Goal: Transaction & Acquisition: Purchase product/service

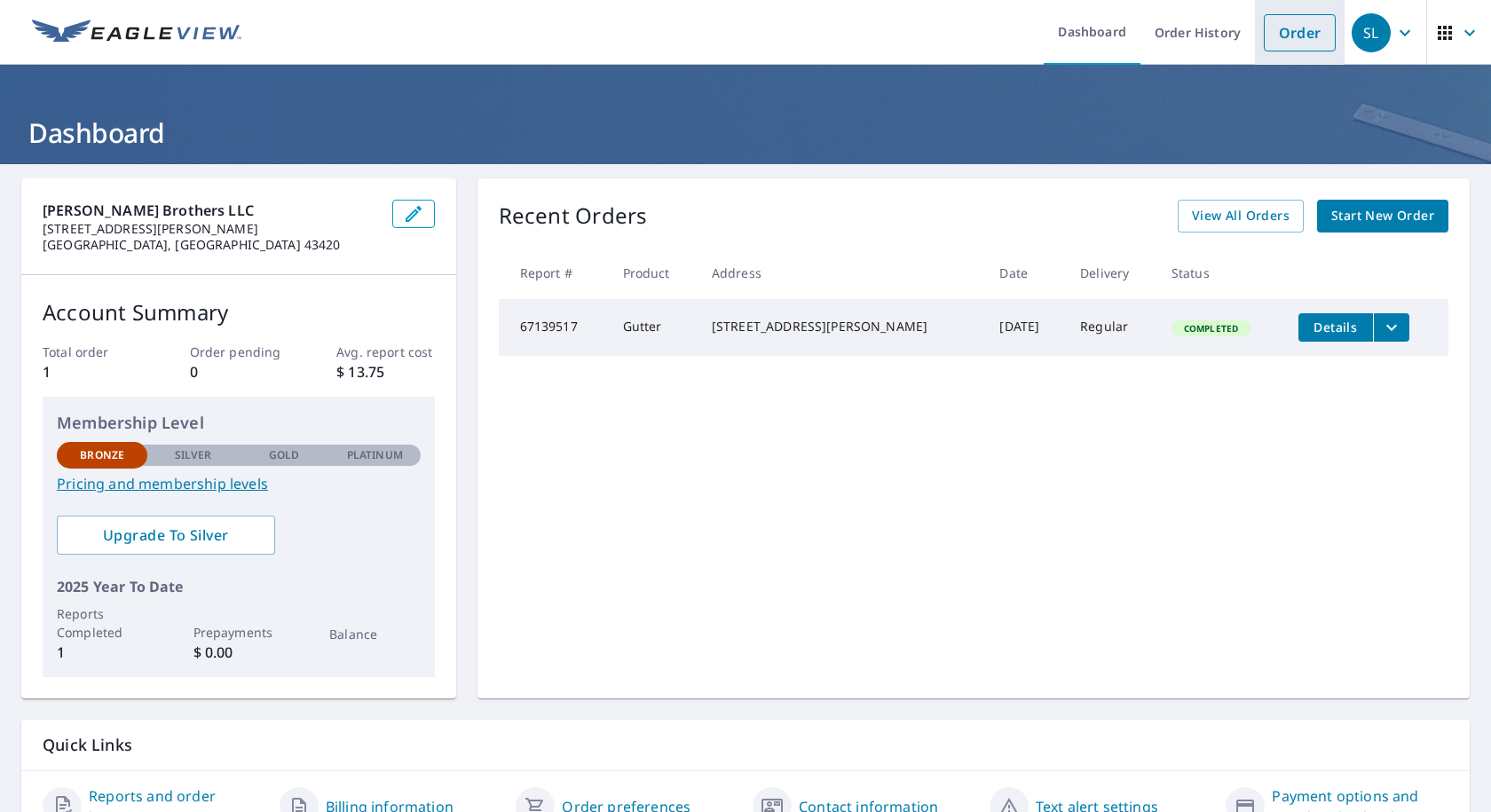
click at [1286, 46] on link "Order" at bounding box center [1300, 32] width 72 height 37
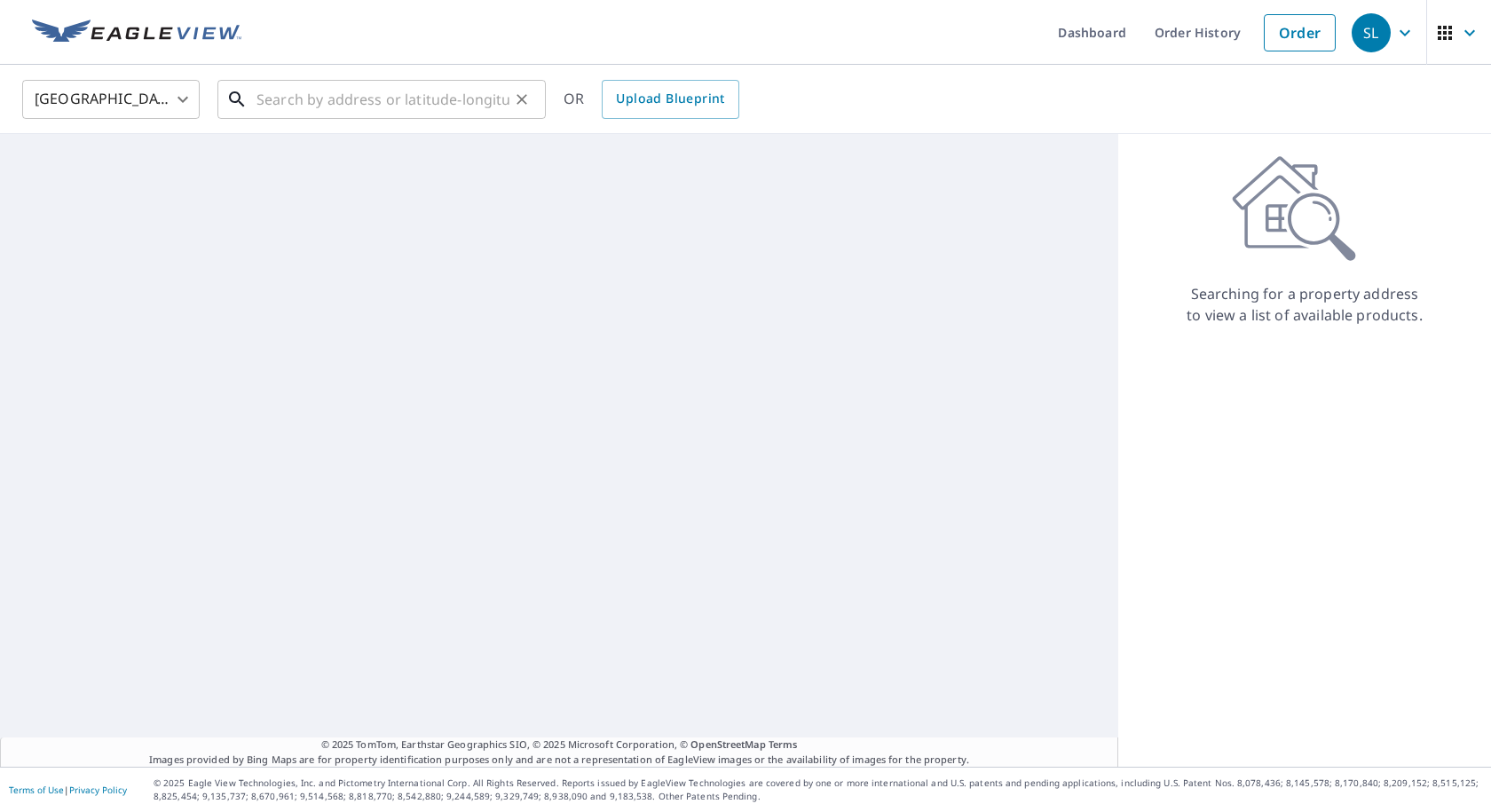
click at [410, 101] on input "text" at bounding box center [383, 100] width 253 height 50
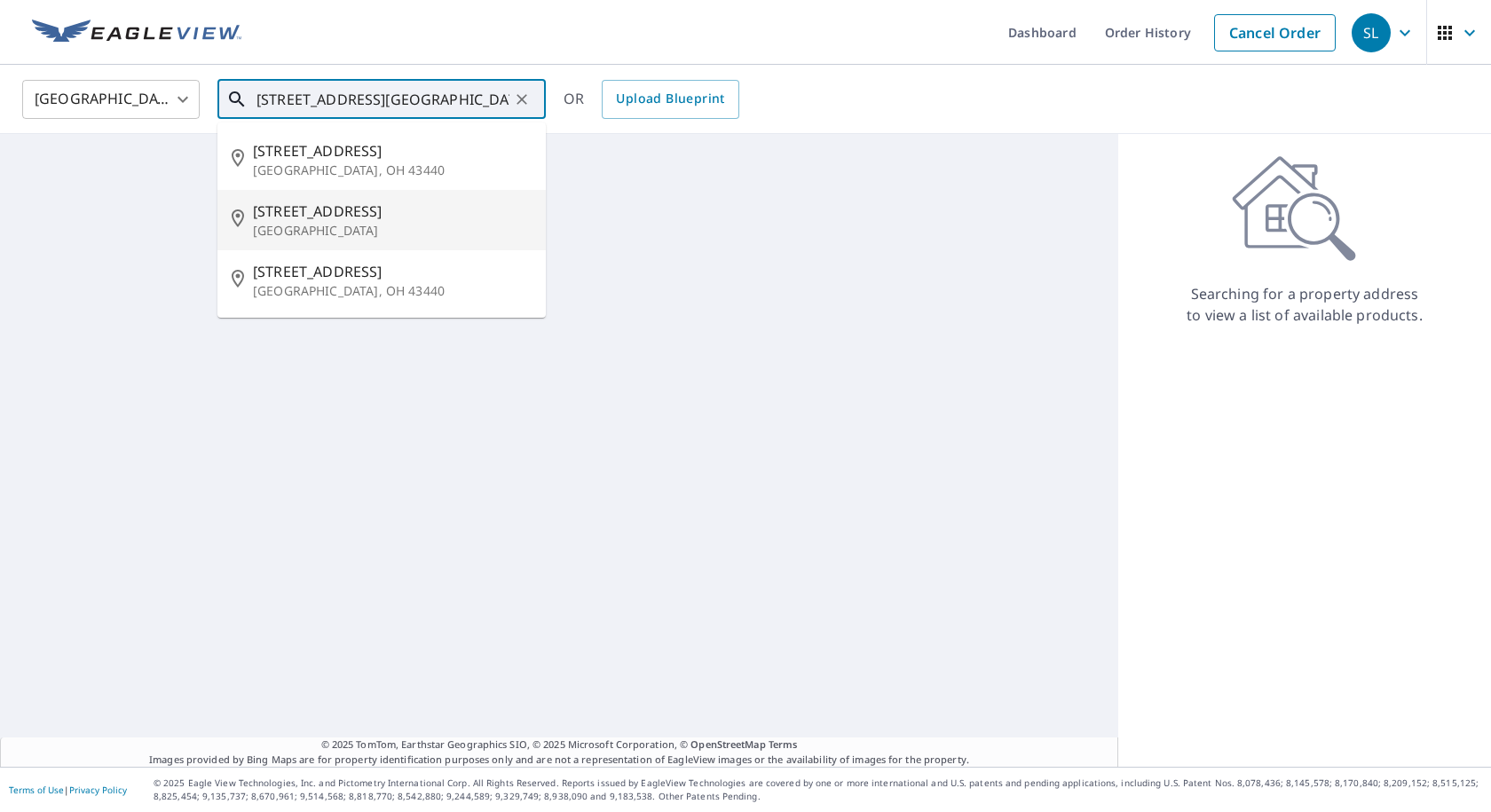
click at [404, 223] on p "[GEOGRAPHIC_DATA]" at bounding box center [392, 231] width 279 height 18
type input "[STREET_ADDRESS]"
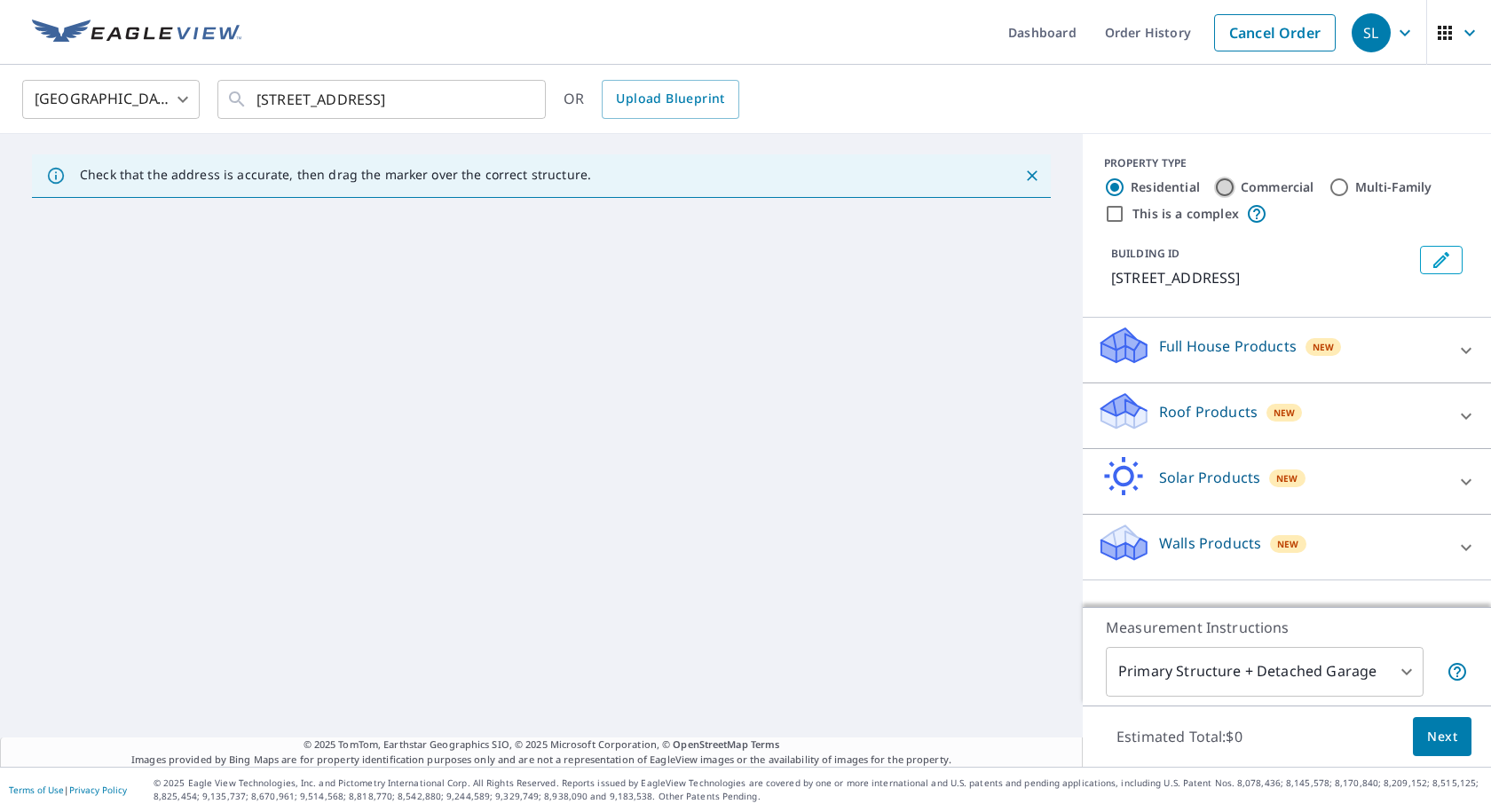
click at [1214, 188] on input "Commercial" at bounding box center [1224, 187] width 21 height 21
radio input "true"
type input "4"
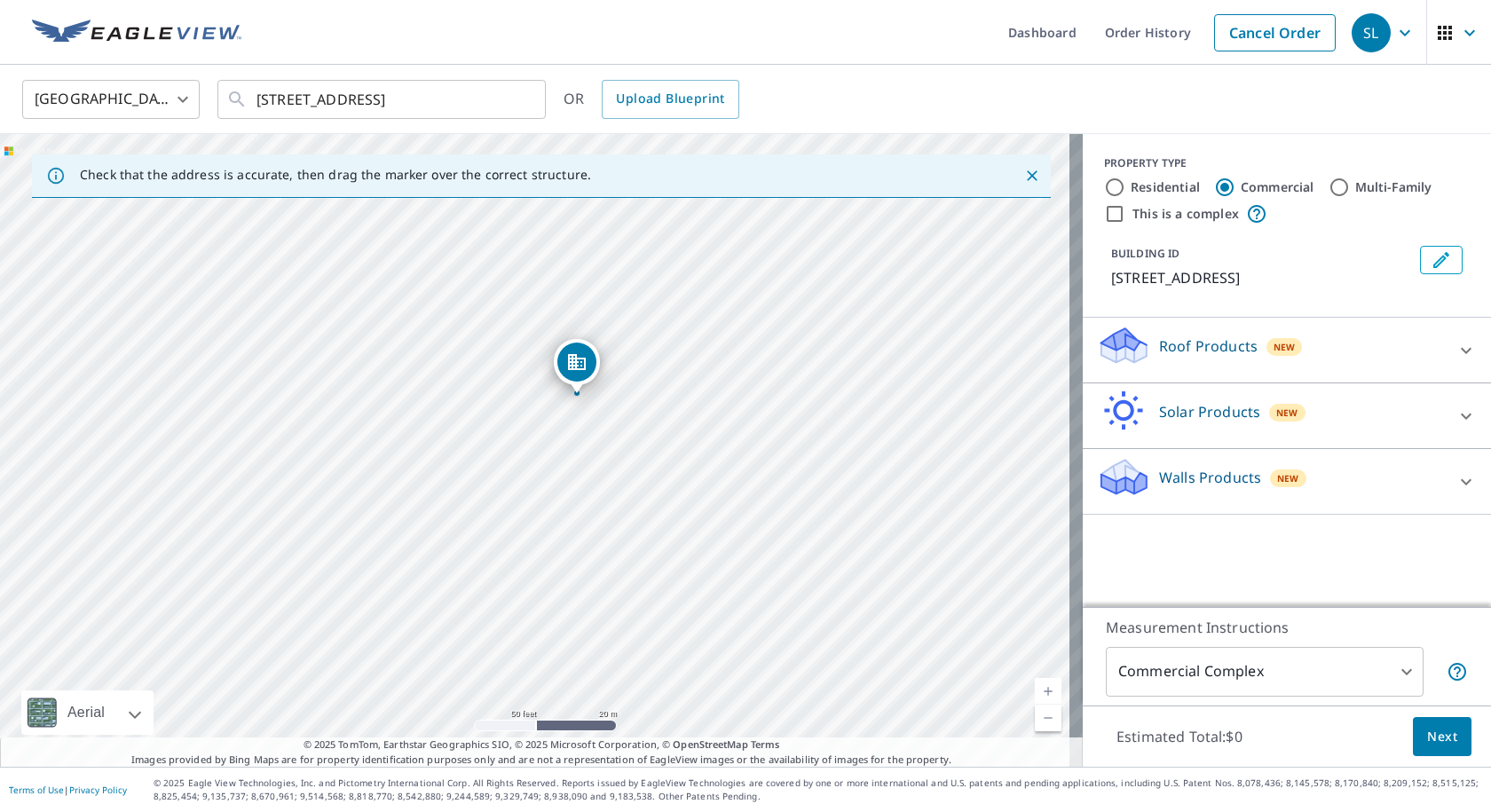
drag, startPoint x: 584, startPoint y: 409, endPoint x: 611, endPoint y: 425, distance: 31.4
click at [611, 425] on div "[STREET_ADDRESS]" at bounding box center [542, 449] width 1083 height 632
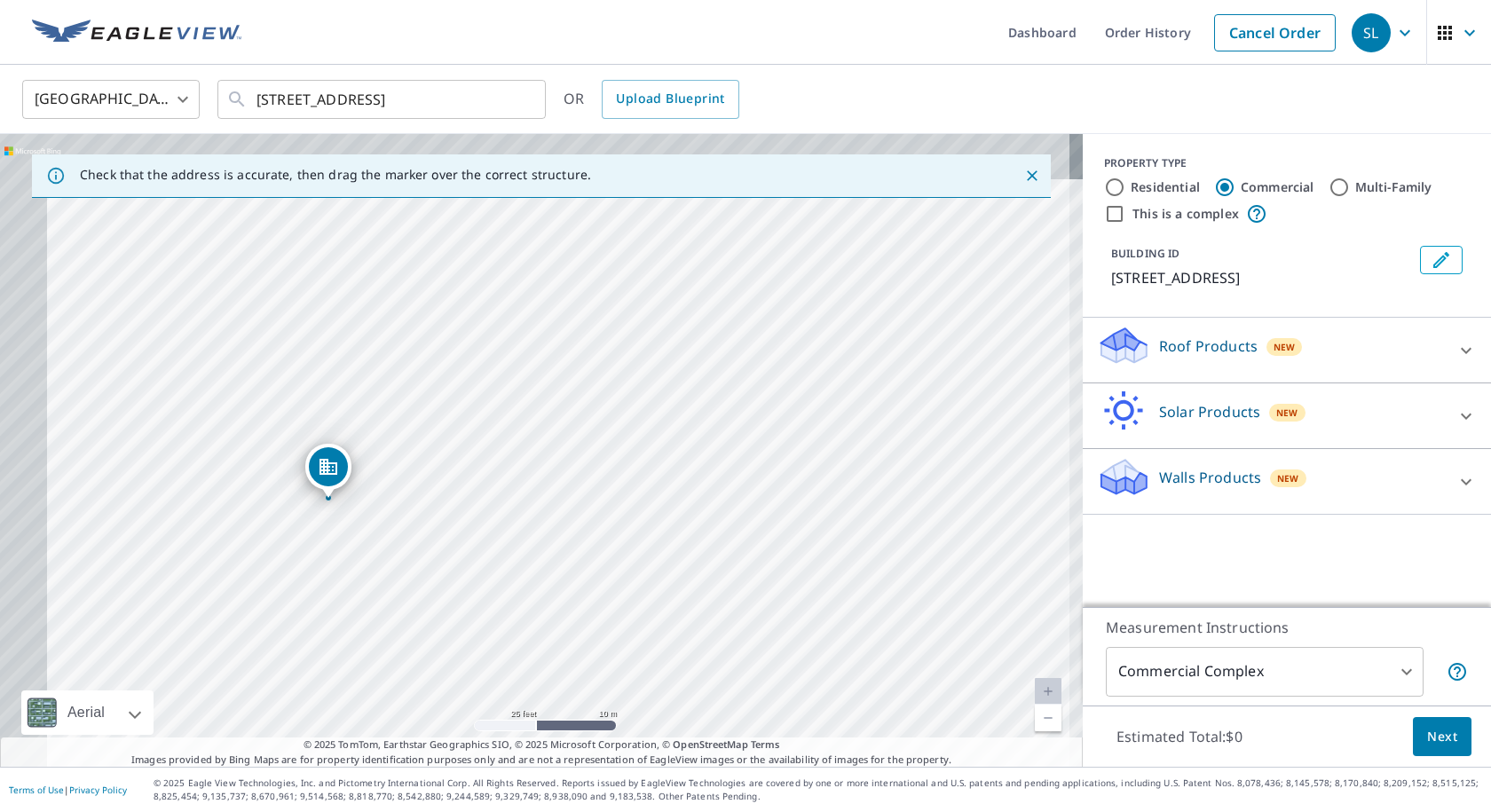
drag, startPoint x: 774, startPoint y: 441, endPoint x: 471, endPoint y: 613, distance: 348.4
click at [465, 649] on div "[STREET_ADDRESS]" at bounding box center [542, 449] width 1083 height 632
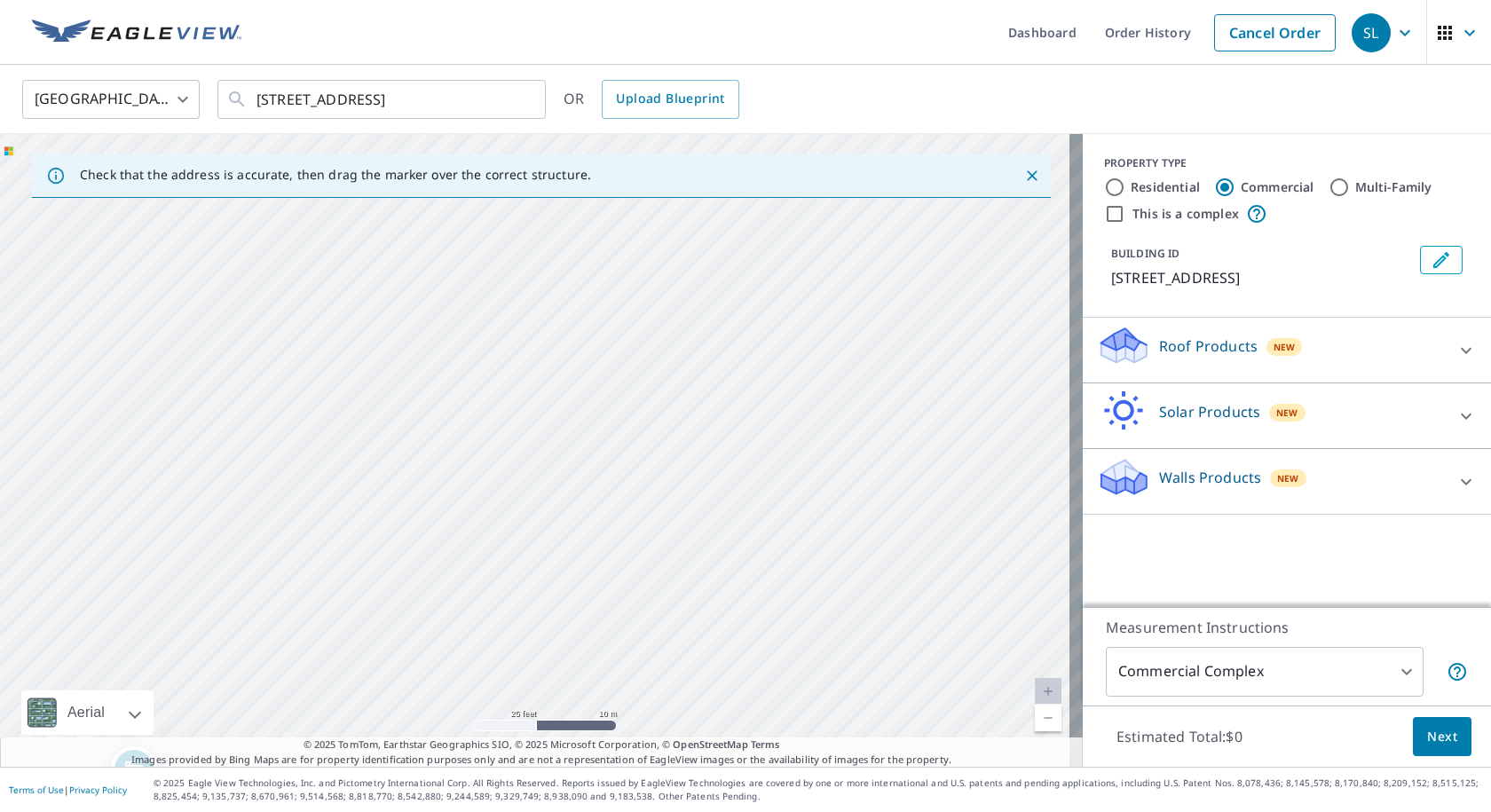
drag, startPoint x: 593, startPoint y: 377, endPoint x: 251, endPoint y: 711, distance: 478.0
click at [251, 711] on div "[STREET_ADDRESS]" at bounding box center [542, 449] width 1083 height 632
drag, startPoint x: 442, startPoint y: 446, endPoint x: 867, endPoint y: 422, distance: 425.7
click at [867, 422] on div "[STREET_ADDRESS]" at bounding box center [542, 449] width 1083 height 632
drag, startPoint x: 403, startPoint y: 547, endPoint x: 774, endPoint y: 276, distance: 459.4
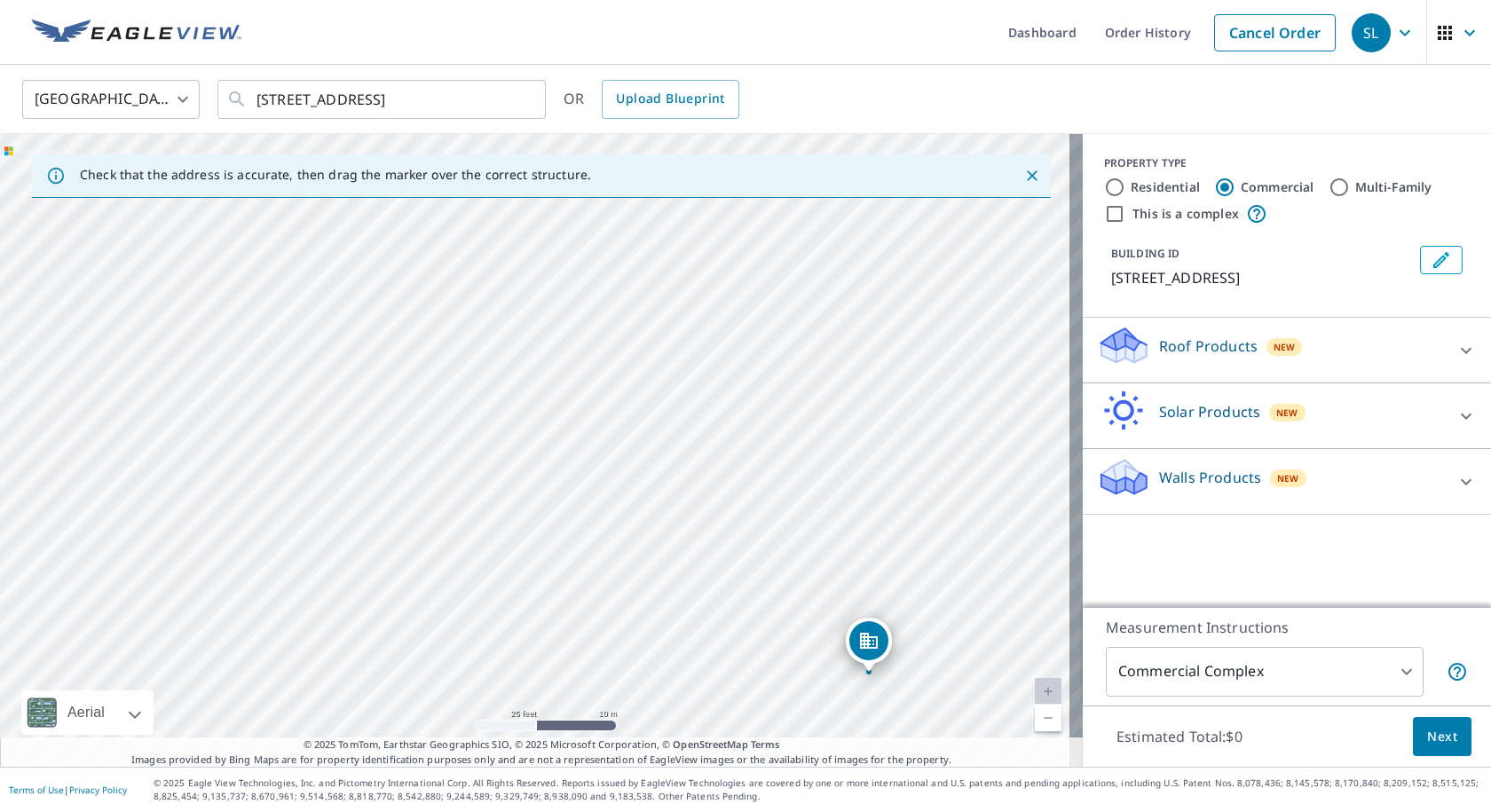
click at [774, 276] on div "[STREET_ADDRESS]" at bounding box center [542, 449] width 1083 height 632
drag, startPoint x: 746, startPoint y: 540, endPoint x: 707, endPoint y: 360, distance: 184.2
click at [707, 360] on div "[STREET_ADDRESS]" at bounding box center [542, 449] width 1083 height 632
drag, startPoint x: 751, startPoint y: 559, endPoint x: 268, endPoint y: 340, distance: 530.3
click at [268, 340] on div "[STREET_ADDRESS]" at bounding box center [542, 449] width 1083 height 632
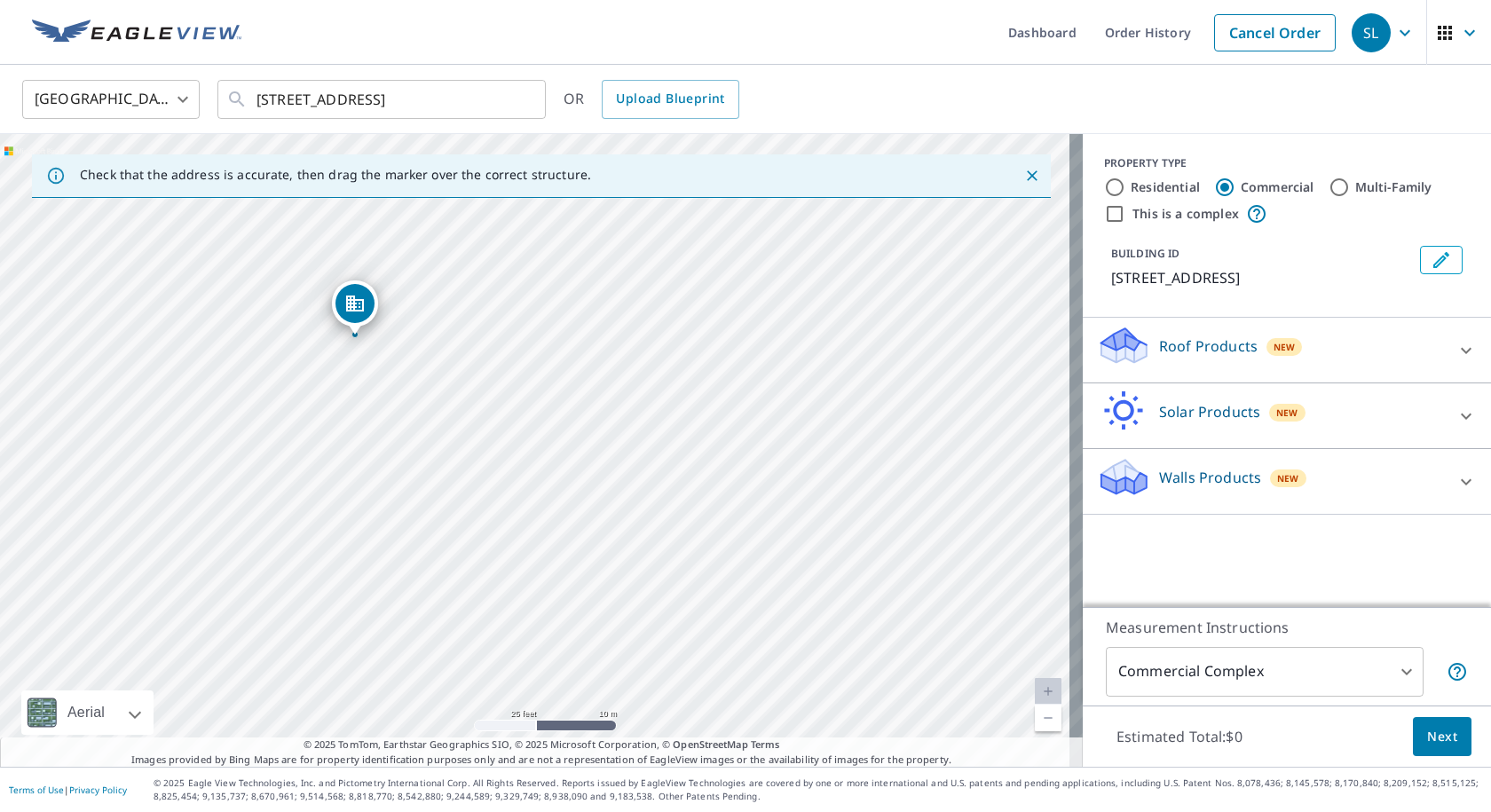
drag, startPoint x: 429, startPoint y: 439, endPoint x: 459, endPoint y: 575, distance: 139.3
click at [459, 575] on div "[STREET_ADDRESS]" at bounding box center [542, 449] width 1083 height 632
drag, startPoint x: 478, startPoint y: 425, endPoint x: 732, endPoint y: 594, distance: 305.1
click at [732, 594] on div "[STREET_ADDRESS]" at bounding box center [542, 449] width 1083 height 632
drag, startPoint x: 688, startPoint y: 504, endPoint x: 718, endPoint y: 647, distance: 146.1
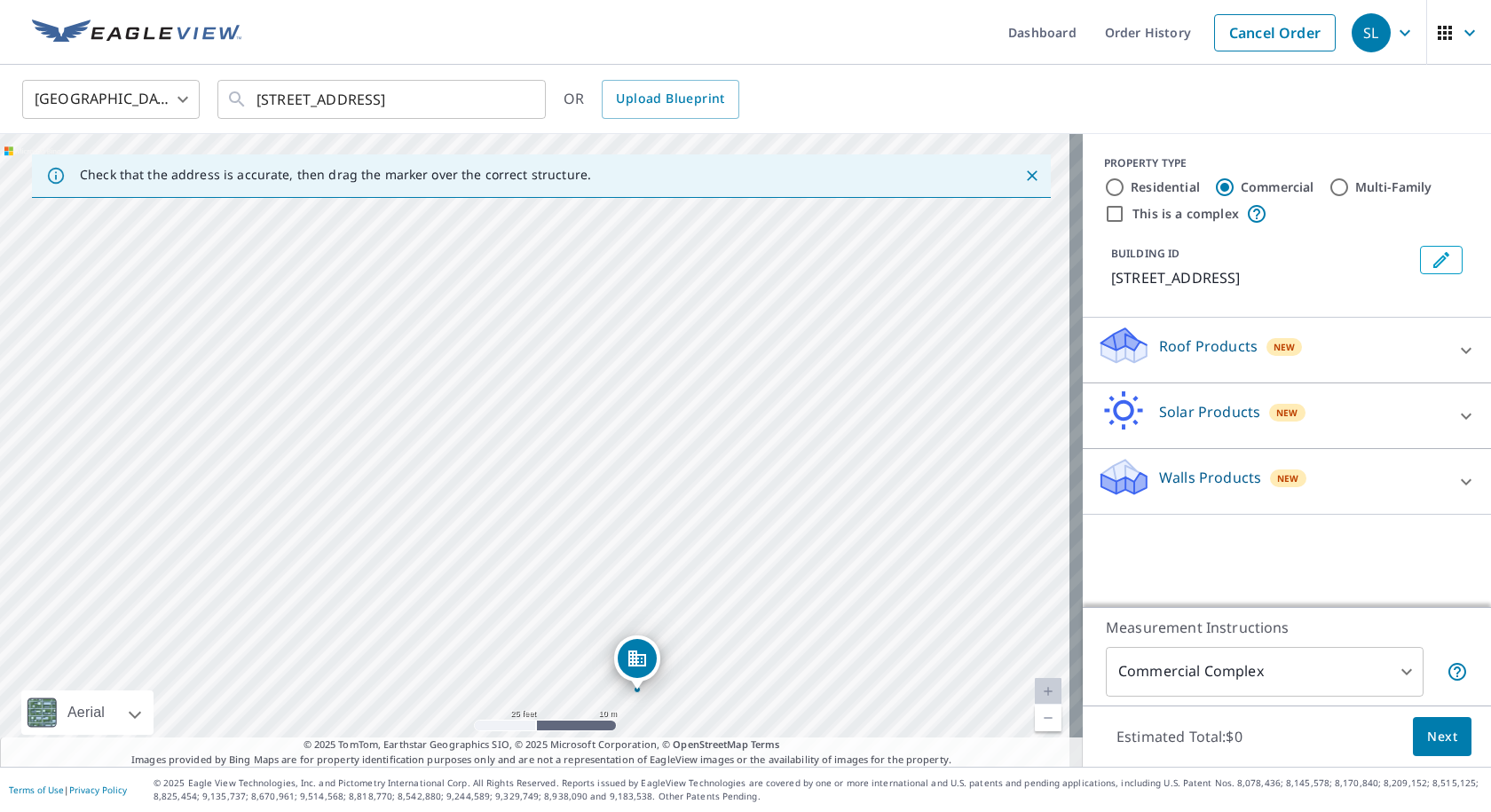
click at [718, 647] on div "[STREET_ADDRESS]" at bounding box center [542, 449] width 1083 height 632
drag, startPoint x: 819, startPoint y: 409, endPoint x: 777, endPoint y: 390, distance: 46.1
click at [777, 390] on div "9400 E Northshore Blvd Lakeside, OH 43440" at bounding box center [542, 449] width 1083 height 632
click at [624, 354] on div "9400 E Northshore Blvd Lakeside, OH 43440" at bounding box center [542, 449] width 1083 height 632
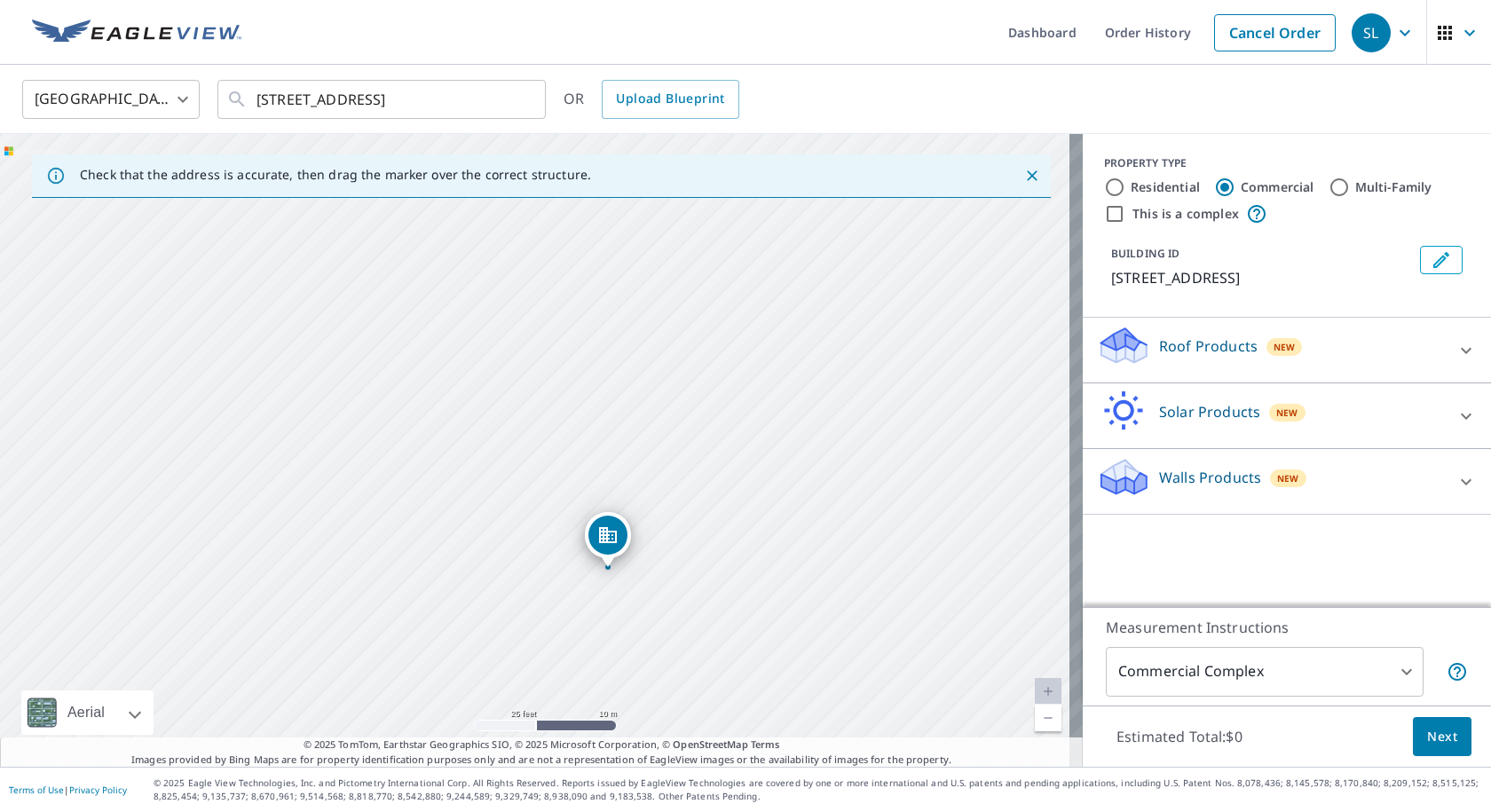
drag, startPoint x: 669, startPoint y: 428, endPoint x: 585, endPoint y: 735, distance: 318.3
click at [601, 698] on div "9400 E Northshore Blvd Lakeside, OH 43440" at bounding box center [542, 449] width 1083 height 632
drag, startPoint x: 848, startPoint y: 300, endPoint x: 728, endPoint y: 562, distance: 288.2
click at [757, 517] on div "9400 E Northshore Blvd Lakeside, OH 43440" at bounding box center [542, 449] width 1083 height 632
drag, startPoint x: 832, startPoint y: 355, endPoint x: 679, endPoint y: 528, distance: 231.0
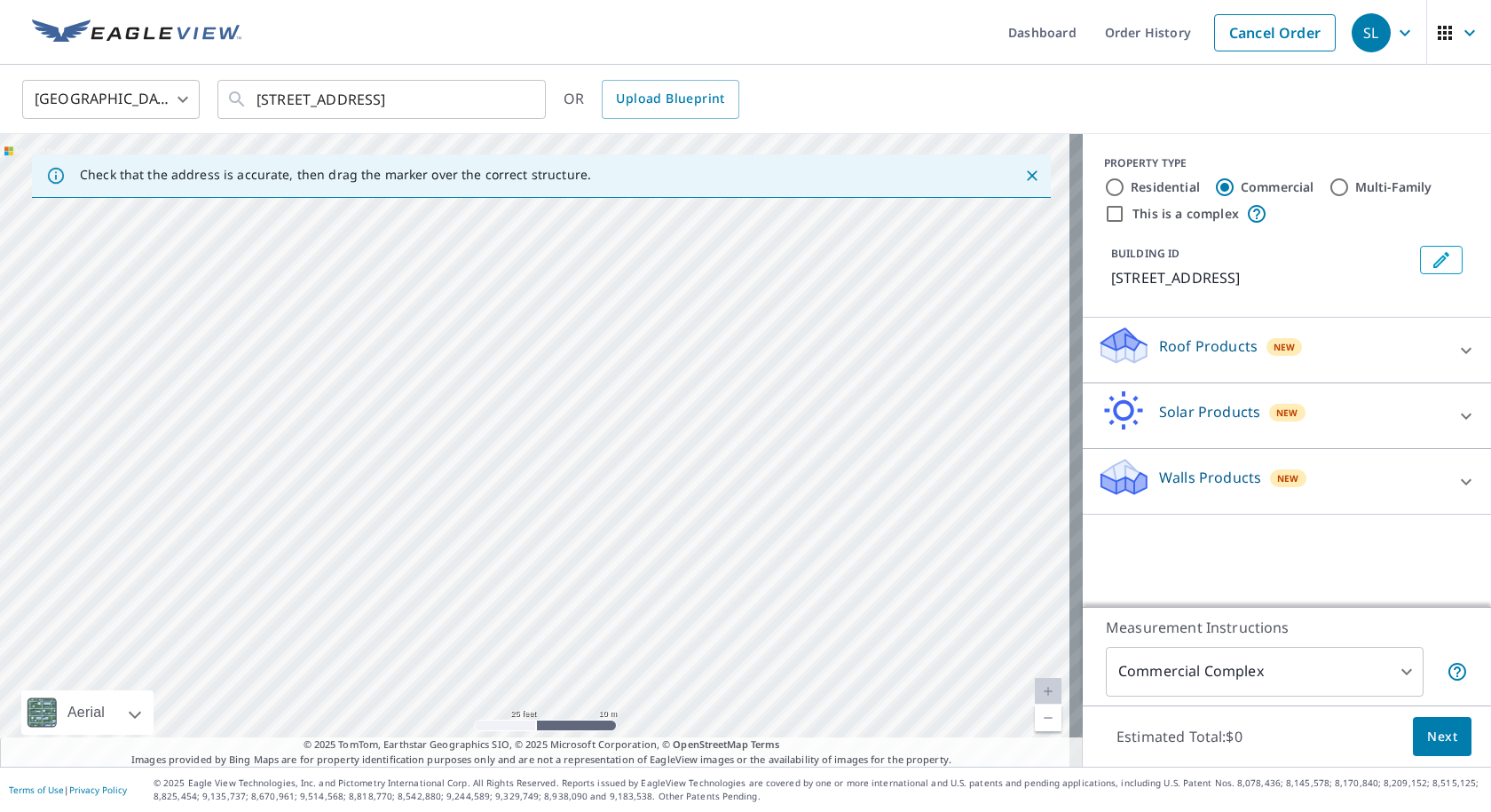
click at [679, 528] on div "9400 E Northshore Blvd Lakeside, OH 43440" at bounding box center [542, 449] width 1083 height 632
drag, startPoint x: 751, startPoint y: 425, endPoint x: 734, endPoint y: 438, distance: 21.4
click at [734, 438] on div "9400 E Northshore Blvd Lakeside, OH 43440" at bounding box center [542, 449] width 1083 height 632
drag, startPoint x: 807, startPoint y: 528, endPoint x: 669, endPoint y: 387, distance: 197.3
click at [669, 387] on div "9400 E Northshore Blvd Lakeside, OH 43440" at bounding box center [542, 449] width 1083 height 632
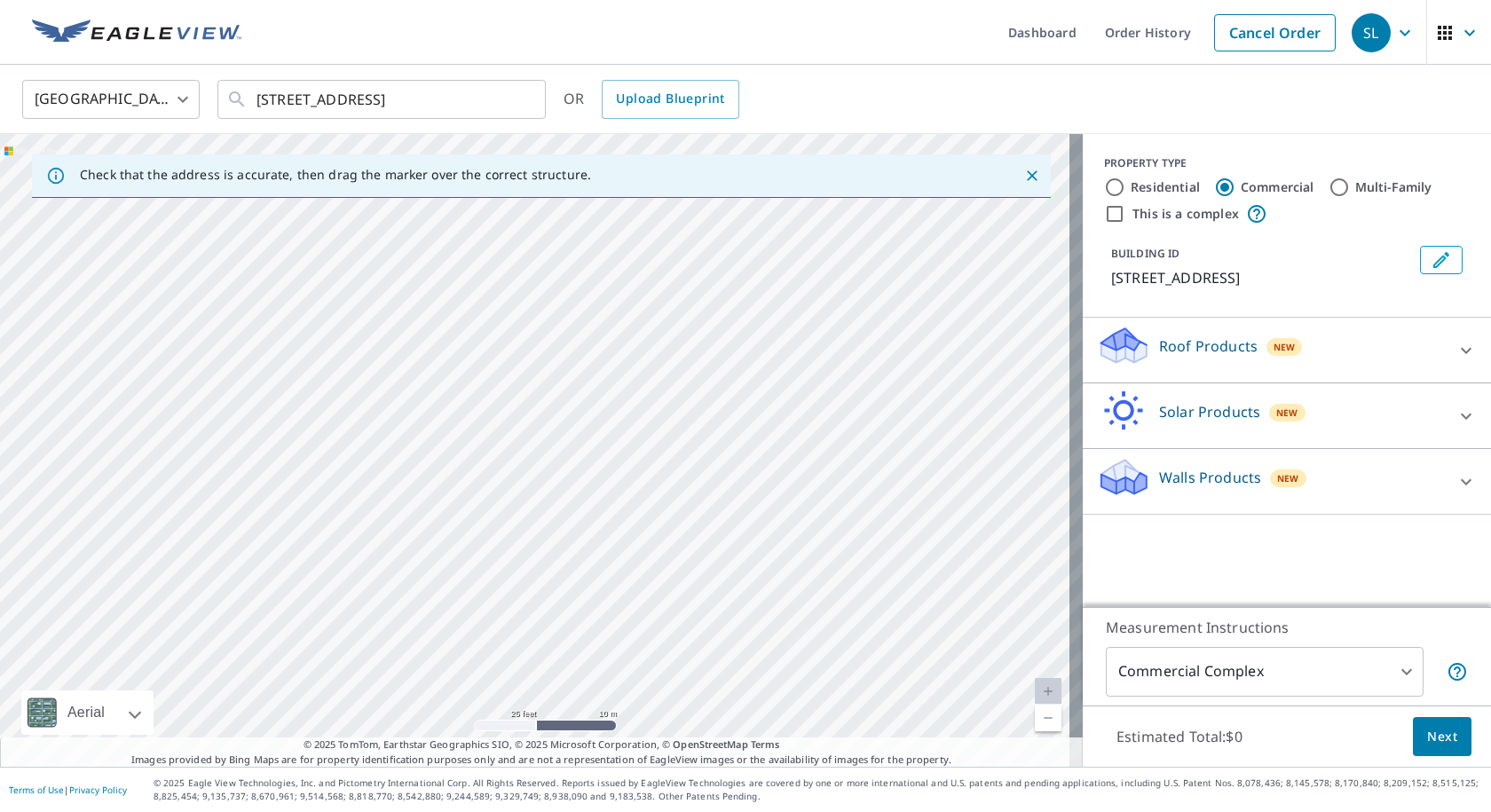
drag, startPoint x: 720, startPoint y: 588, endPoint x: 744, endPoint y: 350, distance: 239.2
click at [741, 352] on div "9400 E Northshore Blvd Lakeside, OH 43440" at bounding box center [542, 449] width 1083 height 632
drag, startPoint x: 774, startPoint y: 440, endPoint x: 796, endPoint y: 319, distance: 123.0
click at [795, 318] on div "9400 E Northshore Blvd Lakeside, OH 43440" at bounding box center [542, 449] width 1083 height 632
drag, startPoint x: 774, startPoint y: 536, endPoint x: 900, endPoint y: 449, distance: 153.1
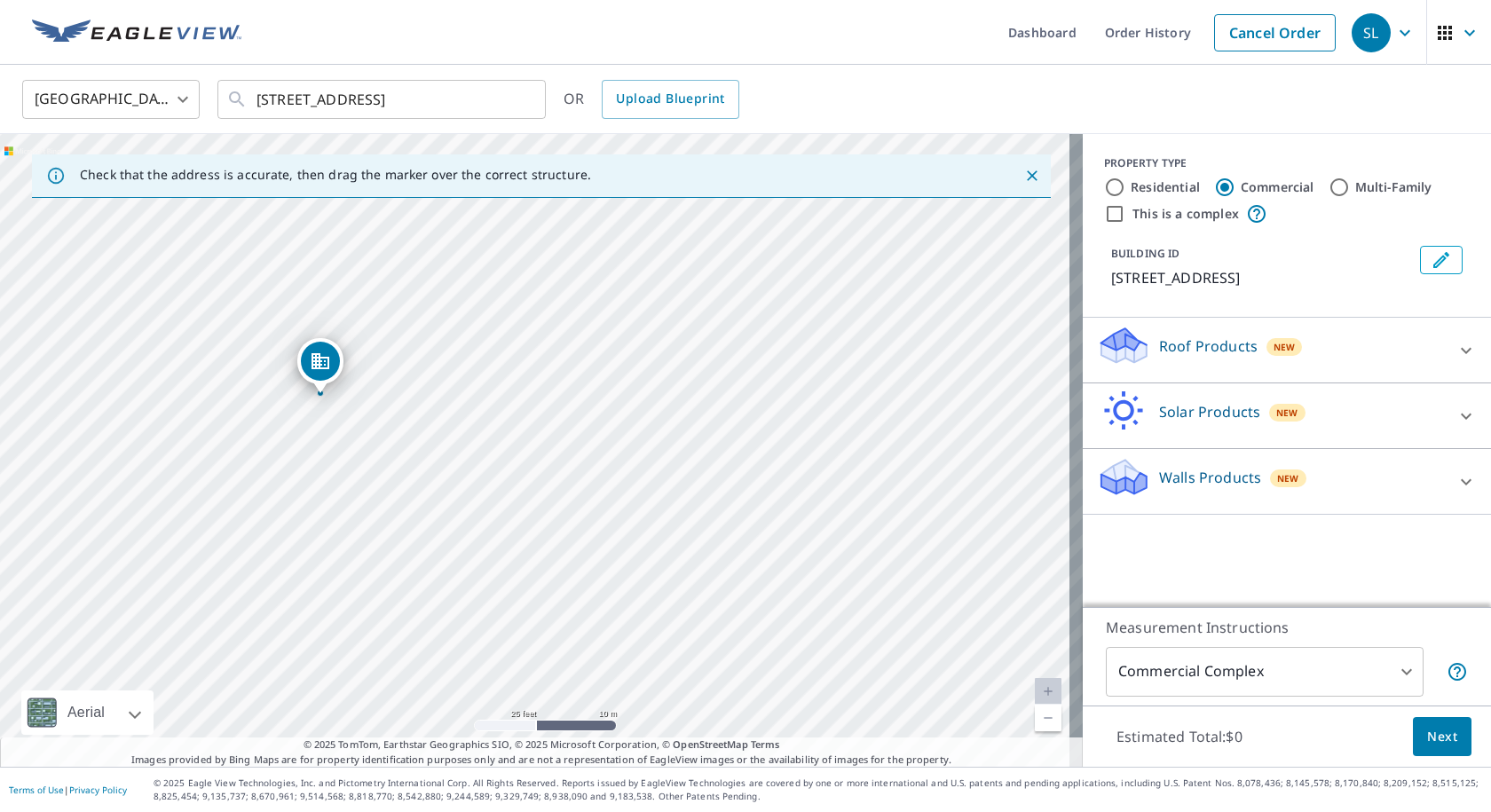
click at [900, 449] on div "9400 E Northshore Blvd Lakeside, OH 43440" at bounding box center [542, 449] width 1083 height 632
drag, startPoint x: 733, startPoint y: 470, endPoint x: 868, endPoint y: 452, distance: 136.2
click at [862, 467] on div "9400 E Northshore Blvd Lakeside, OH 43440" at bounding box center [542, 449] width 1083 height 632
click at [868, 472] on div "9400 E Northshore Blvd Lakeside, OH 43440" at bounding box center [542, 449] width 1083 height 632
drag, startPoint x: 540, startPoint y: 420, endPoint x: 942, endPoint y: 496, distance: 409.1
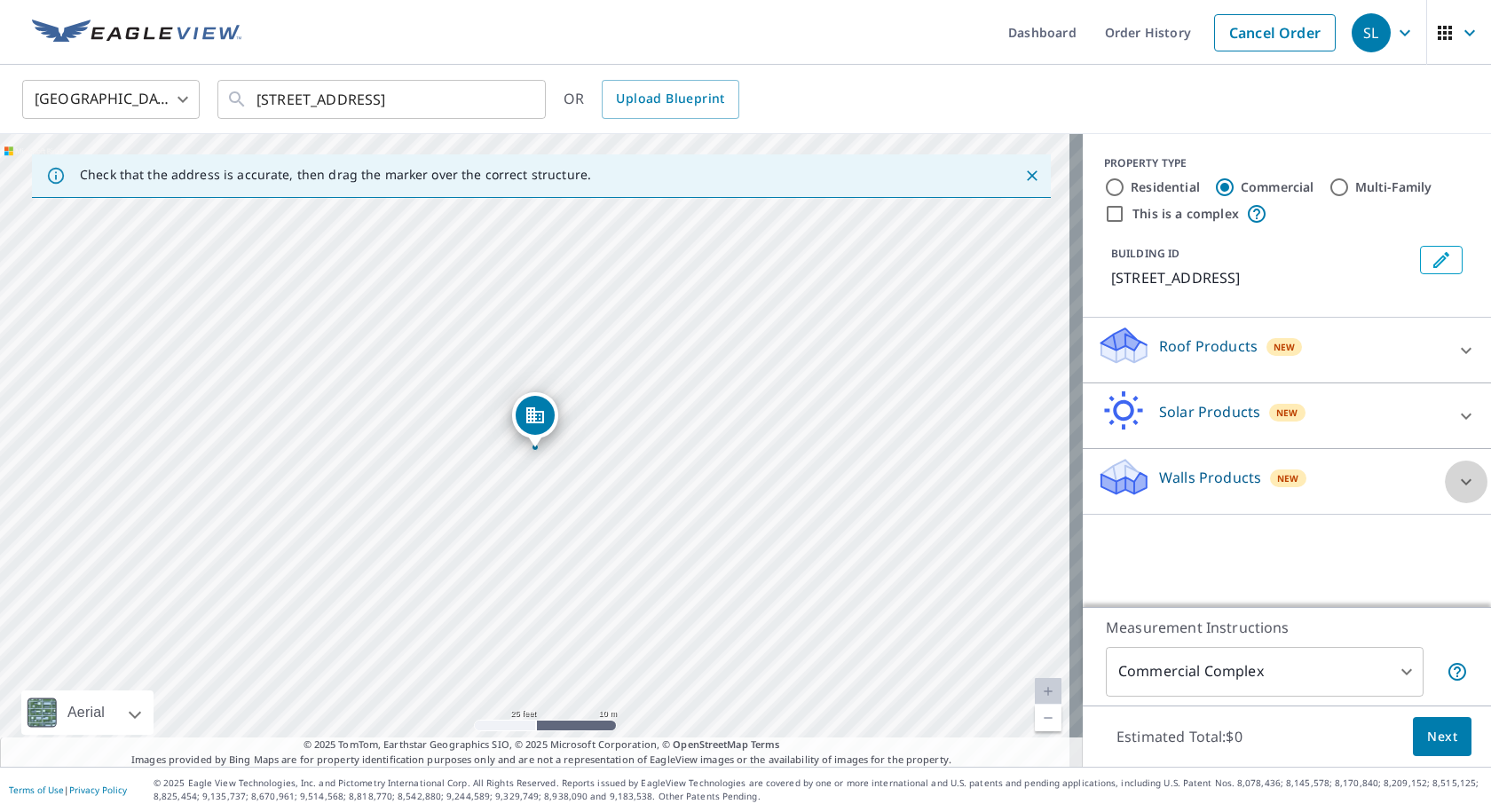
click at [1456, 492] on icon at bounding box center [1466, 481] width 21 height 21
click at [1461, 354] on icon at bounding box center [1466, 350] width 11 height 6
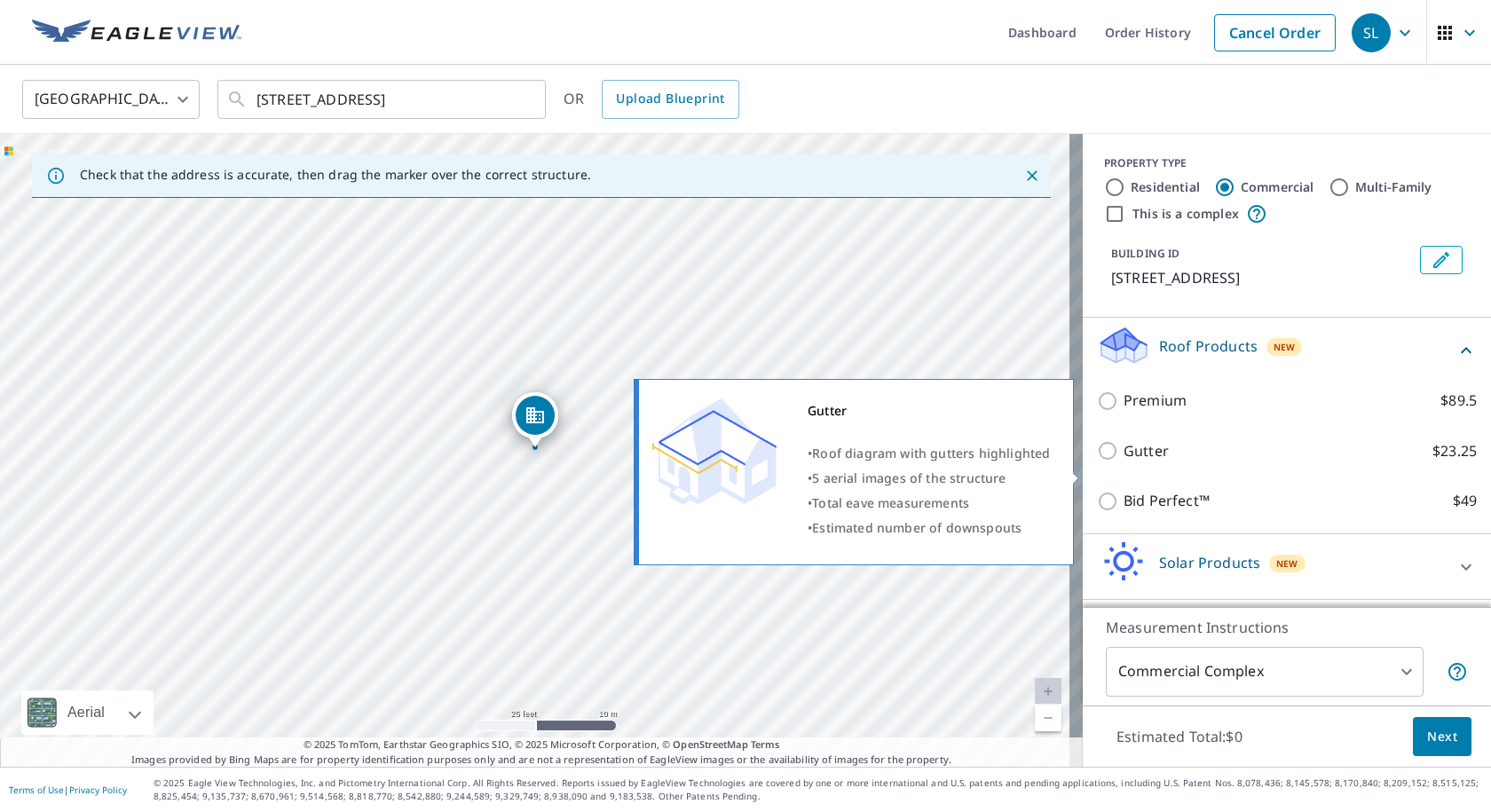
click at [1097, 461] on input "Gutter $23.25" at bounding box center [1110, 450] width 27 height 21
checkbox input "true"
type input "2"
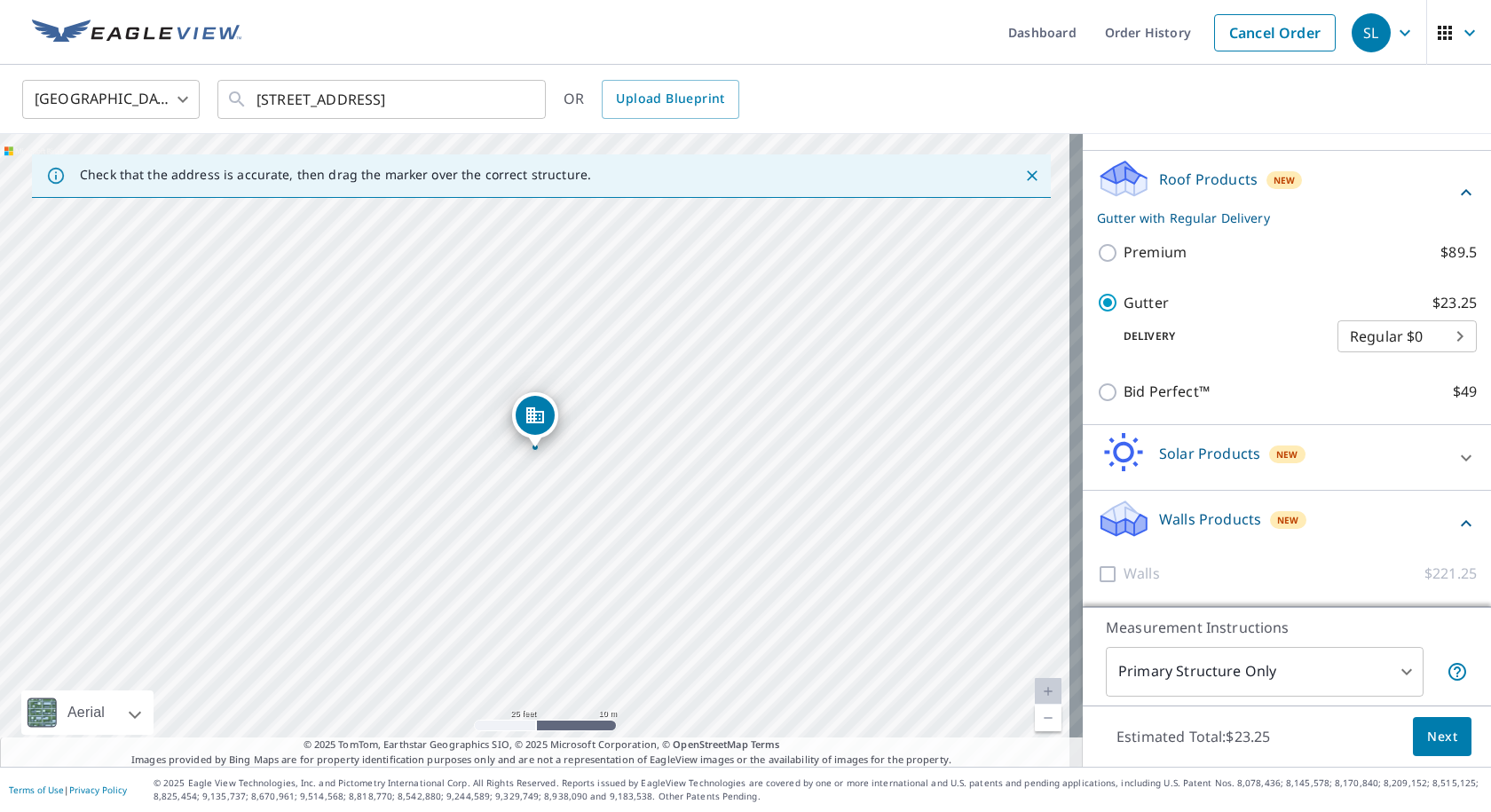
scroll to position [188, 0]
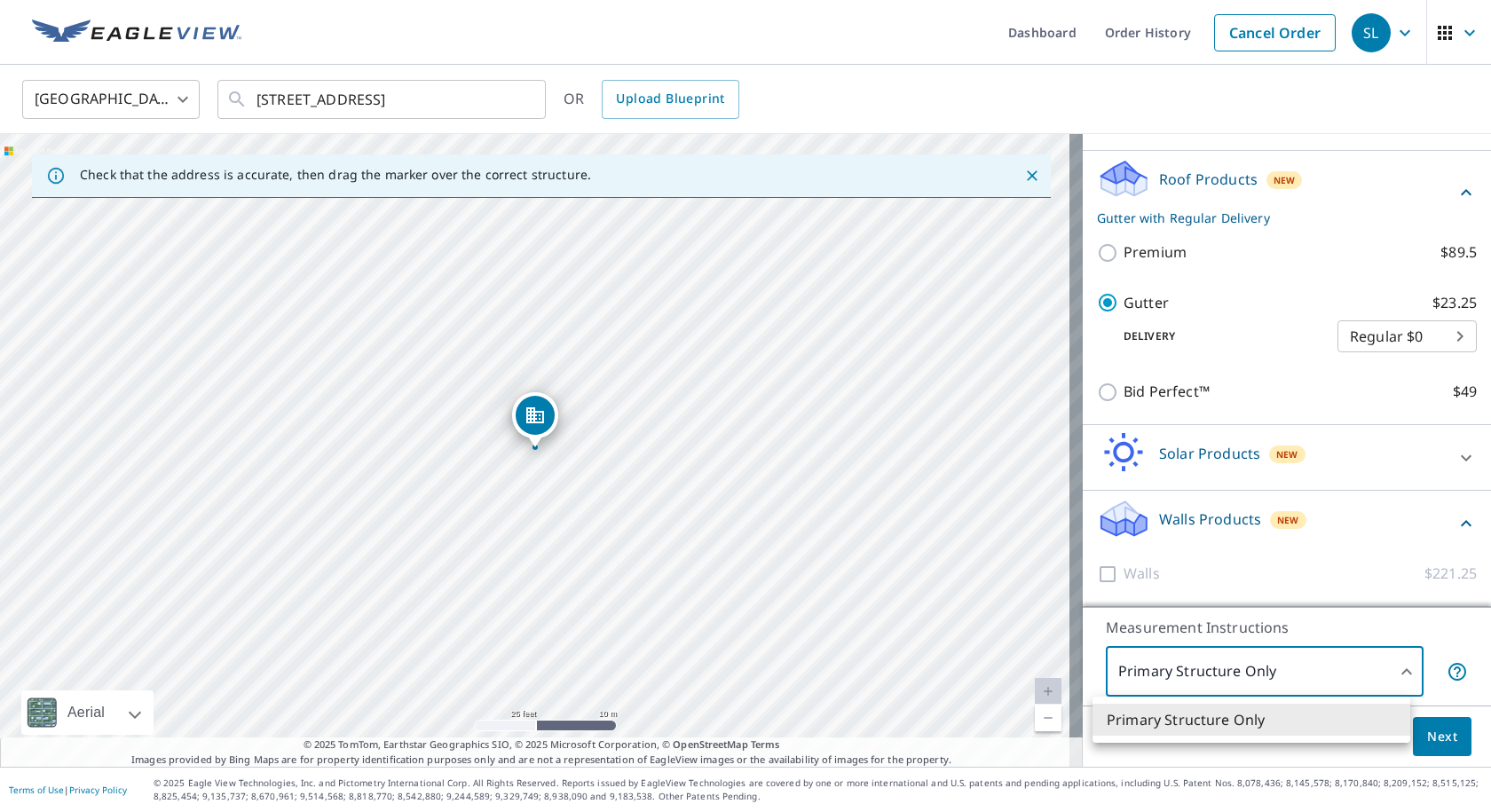
click at [1386, 671] on body "SL SL Dashboard Order History Cancel Order SL United States US ​ 9400 N Shore B…" at bounding box center [746, 406] width 1491 height 812
click at [1285, 719] on li "Primary Structure Only" at bounding box center [1252, 719] width 318 height 32
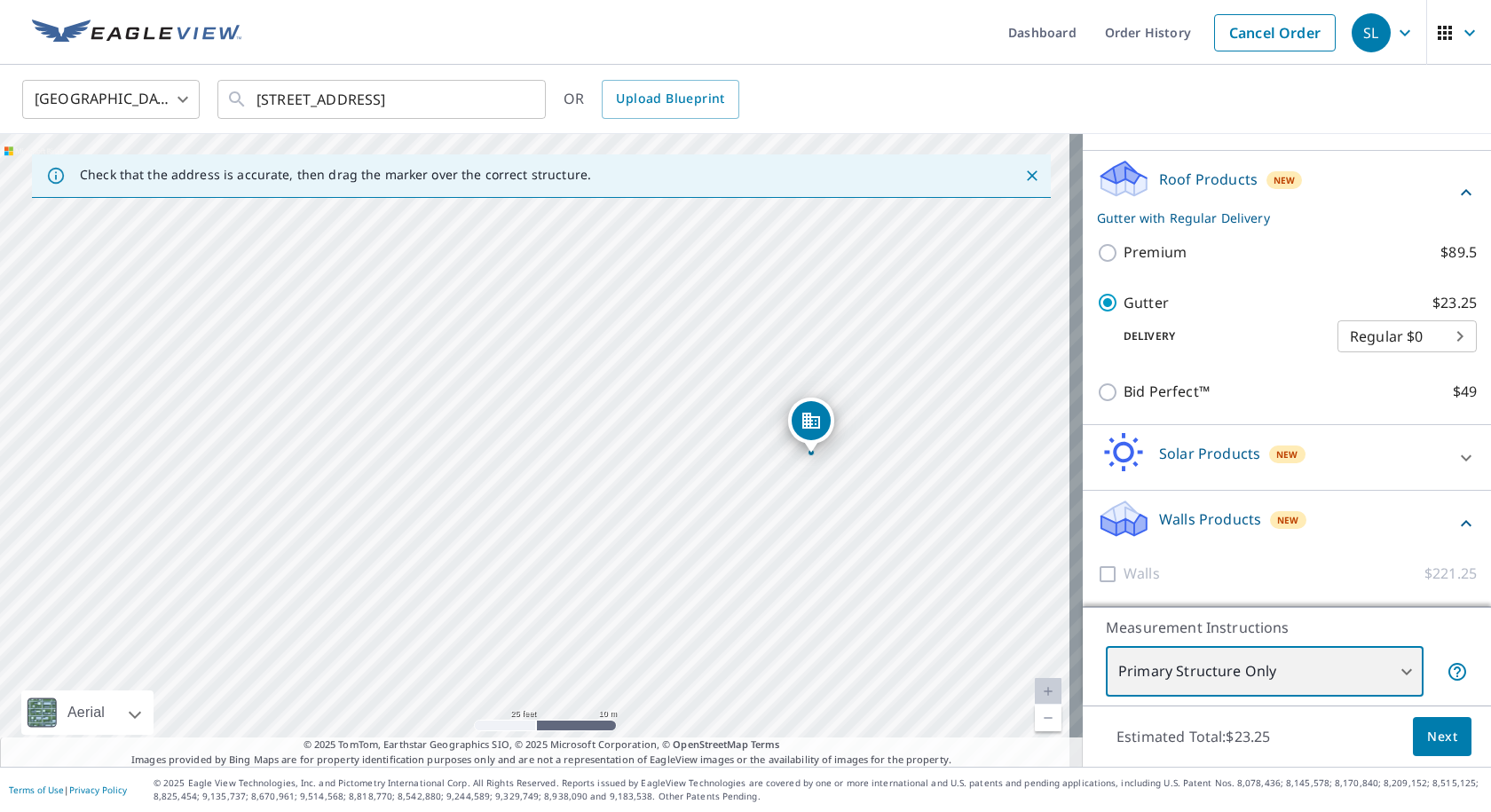
drag, startPoint x: 424, startPoint y: 491, endPoint x: 700, endPoint y: 496, distance: 276.0
click at [700, 496] on div "9400 Babble Dr Lakeside Marblehead, OH 43440" at bounding box center [542, 449] width 1083 height 632
drag, startPoint x: 733, startPoint y: 453, endPoint x: 754, endPoint y: 496, distance: 47.9
click at [754, 496] on div "9400 Babble Dr Lakeside Marblehead, OH 43440" at bounding box center [542, 449] width 1083 height 632
drag, startPoint x: 728, startPoint y: 474, endPoint x: 632, endPoint y: 493, distance: 97.9
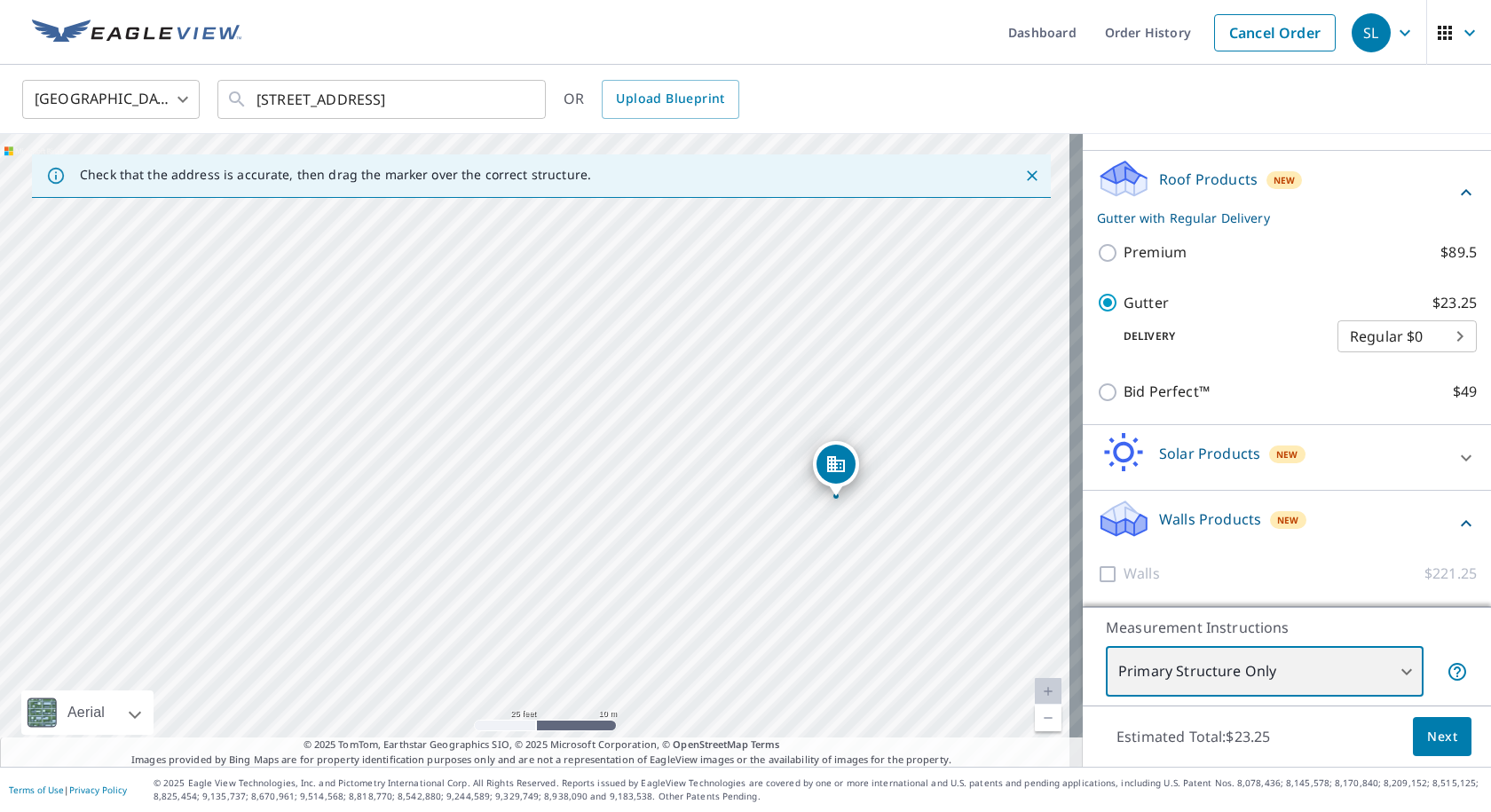
click at [632, 493] on div "9400 Babble Dr Lakeside Marblehead, OH 43440" at bounding box center [542, 449] width 1083 height 632
click at [521, 98] on icon "Clear" at bounding box center [522, 99] width 11 height 11
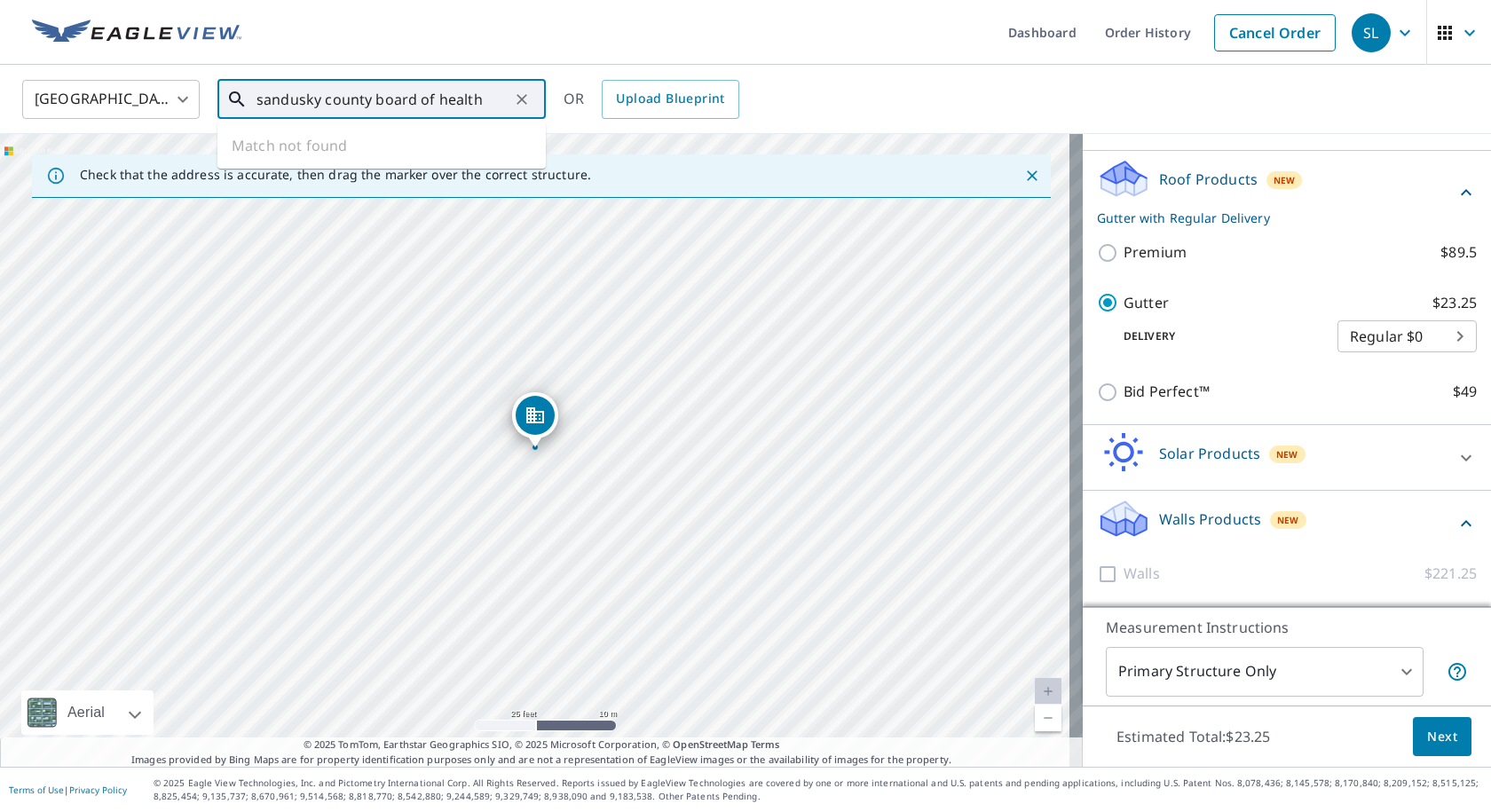
type input "sandusky county board of health"
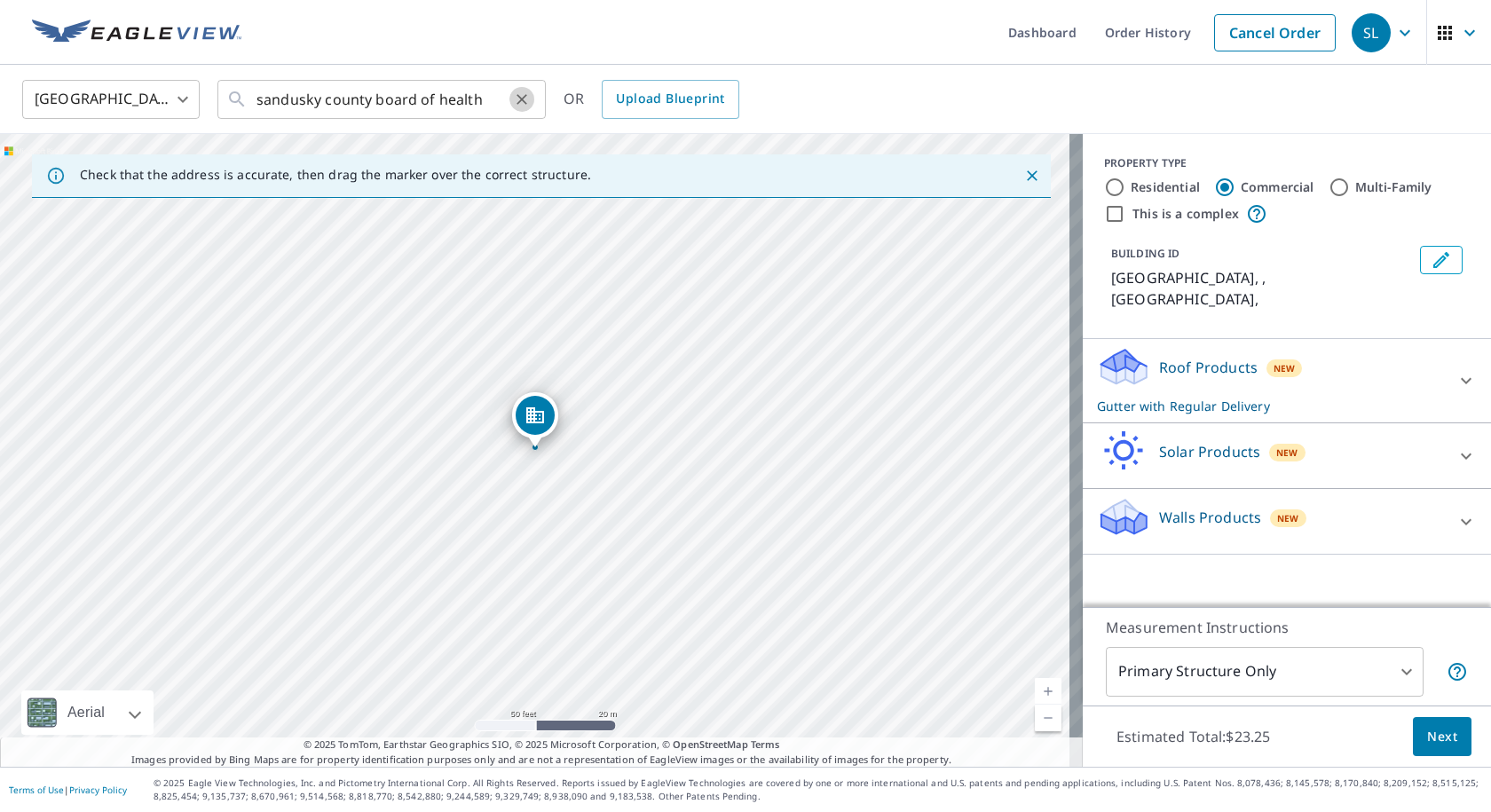
click at [514, 99] on icon "Clear" at bounding box center [522, 100] width 18 height 18
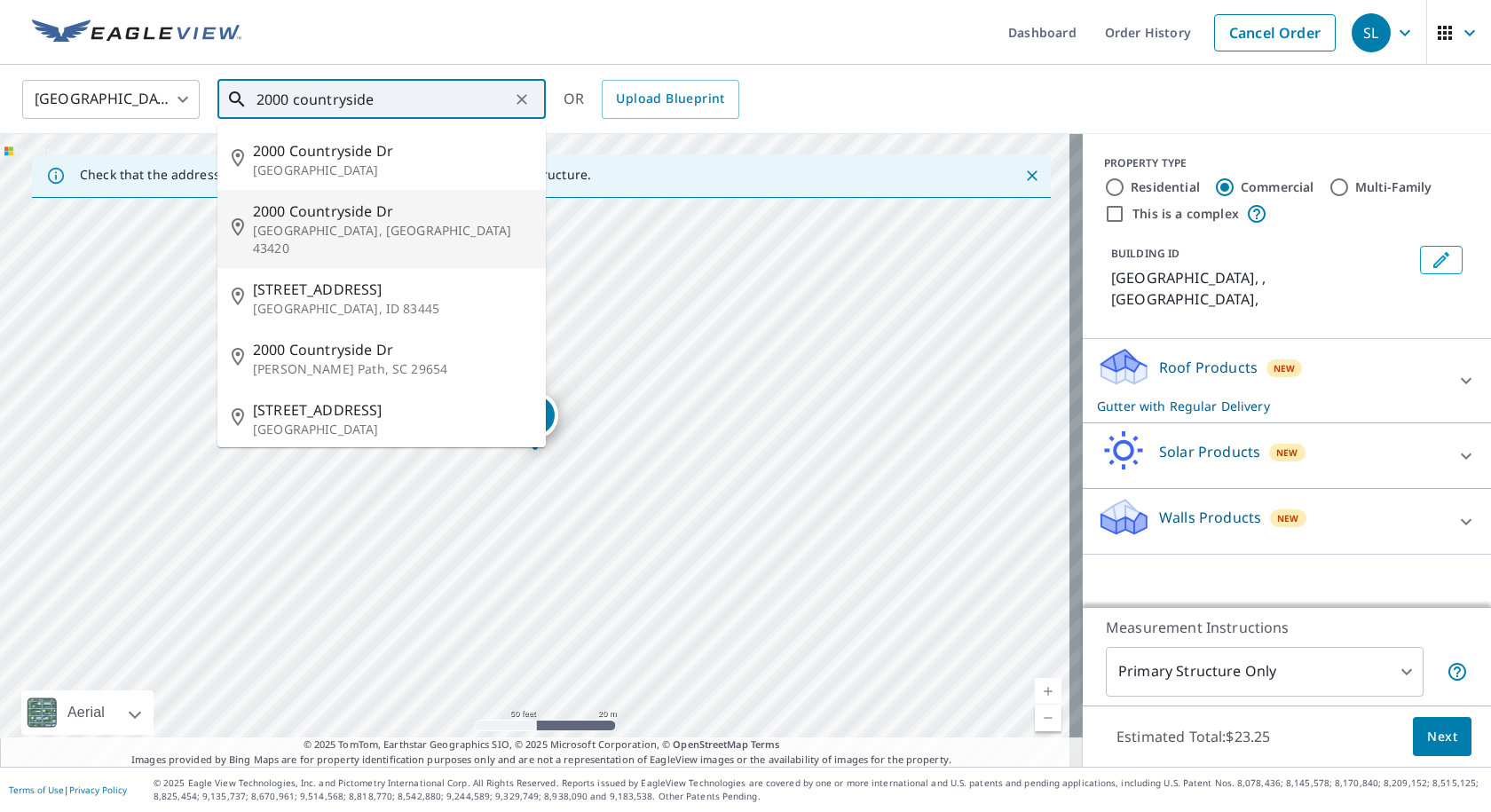
click at [387, 213] on span "2000 Countryside Dr" at bounding box center [392, 211] width 279 height 21
type input "2000 Countryside Dr Fremont, OH 43420"
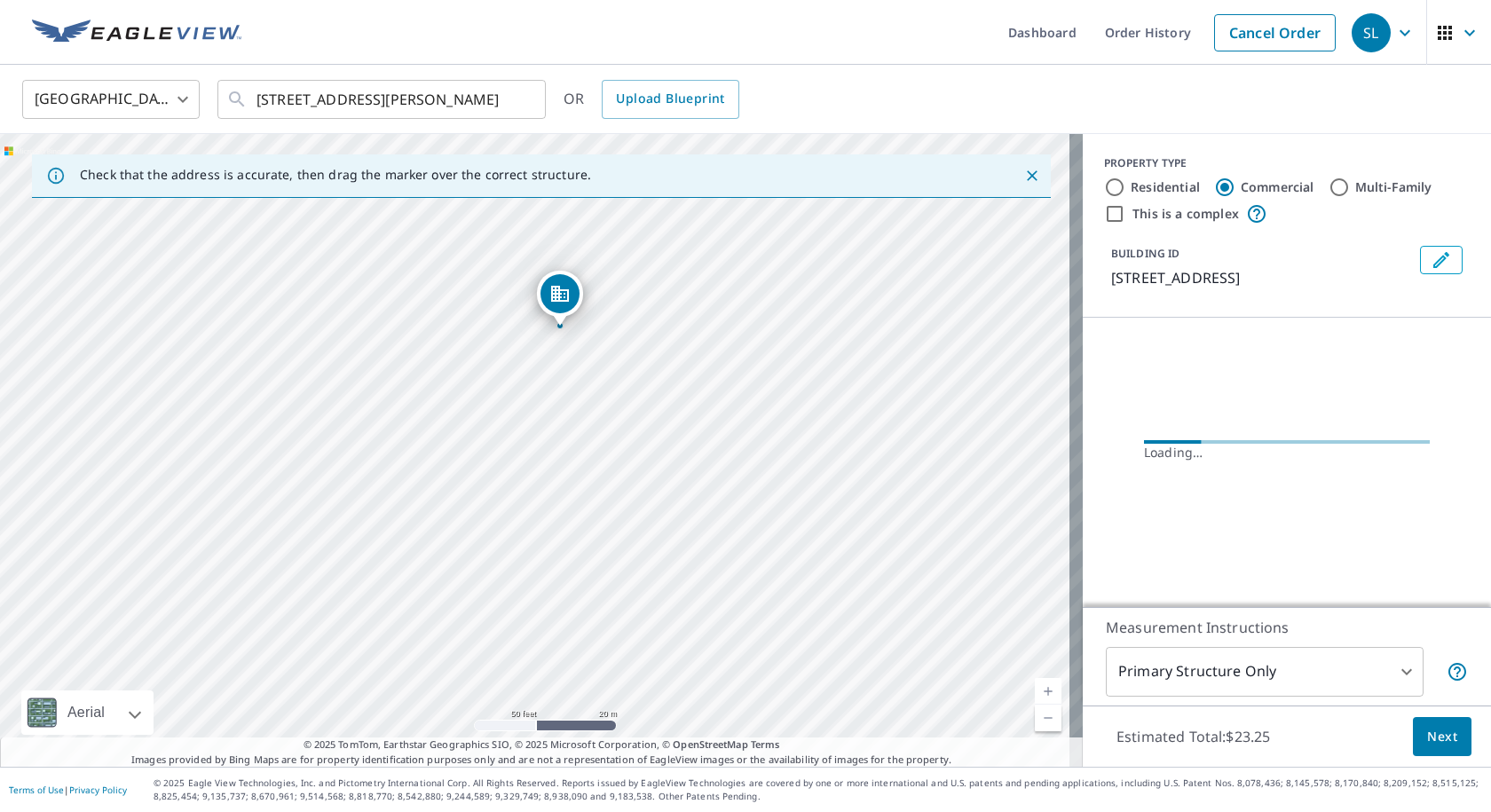
drag, startPoint x: 577, startPoint y: 476, endPoint x: 581, endPoint y: 422, distance: 54.1
click at [581, 422] on div "2000 Countryside Dr Fremont, OH 43420" at bounding box center [542, 449] width 1083 height 632
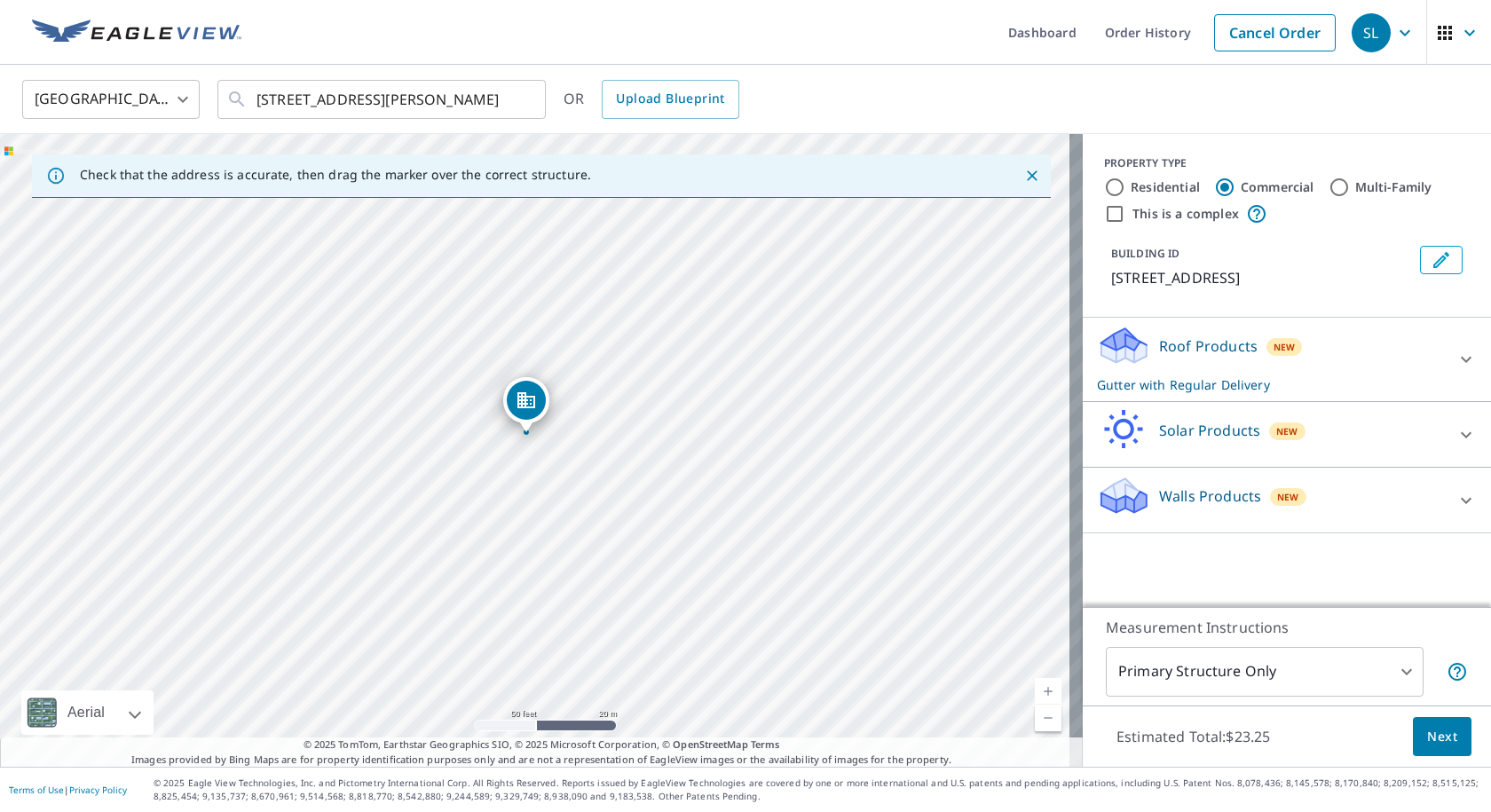
drag, startPoint x: 561, startPoint y: 297, endPoint x: 549, endPoint y: 277, distance: 23.3
click at [565, 248] on div "2000 Countryside Dr Fremont, OH 43420" at bounding box center [542, 449] width 1083 height 632
drag, startPoint x: 543, startPoint y: 370, endPoint x: 521, endPoint y: 583, distance: 214.1
click at [1456, 359] on icon at bounding box center [1466, 359] width 21 height 21
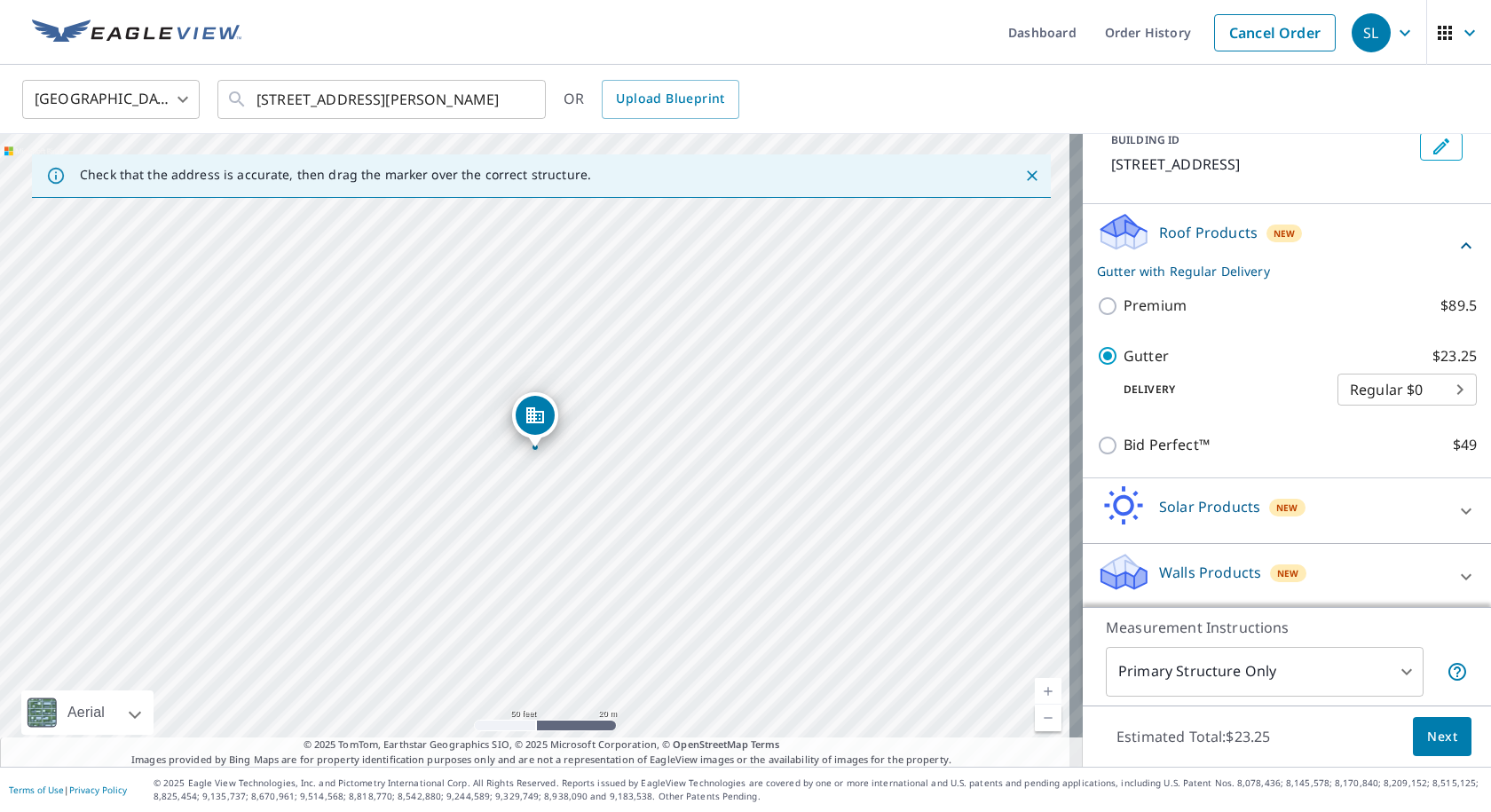
scroll to position [116, 0]
click at [1394, 670] on body "SL SL Dashboard Order History Cancel Order SL United States US ​ 2000 Countrysi…" at bounding box center [746, 406] width 1491 height 812
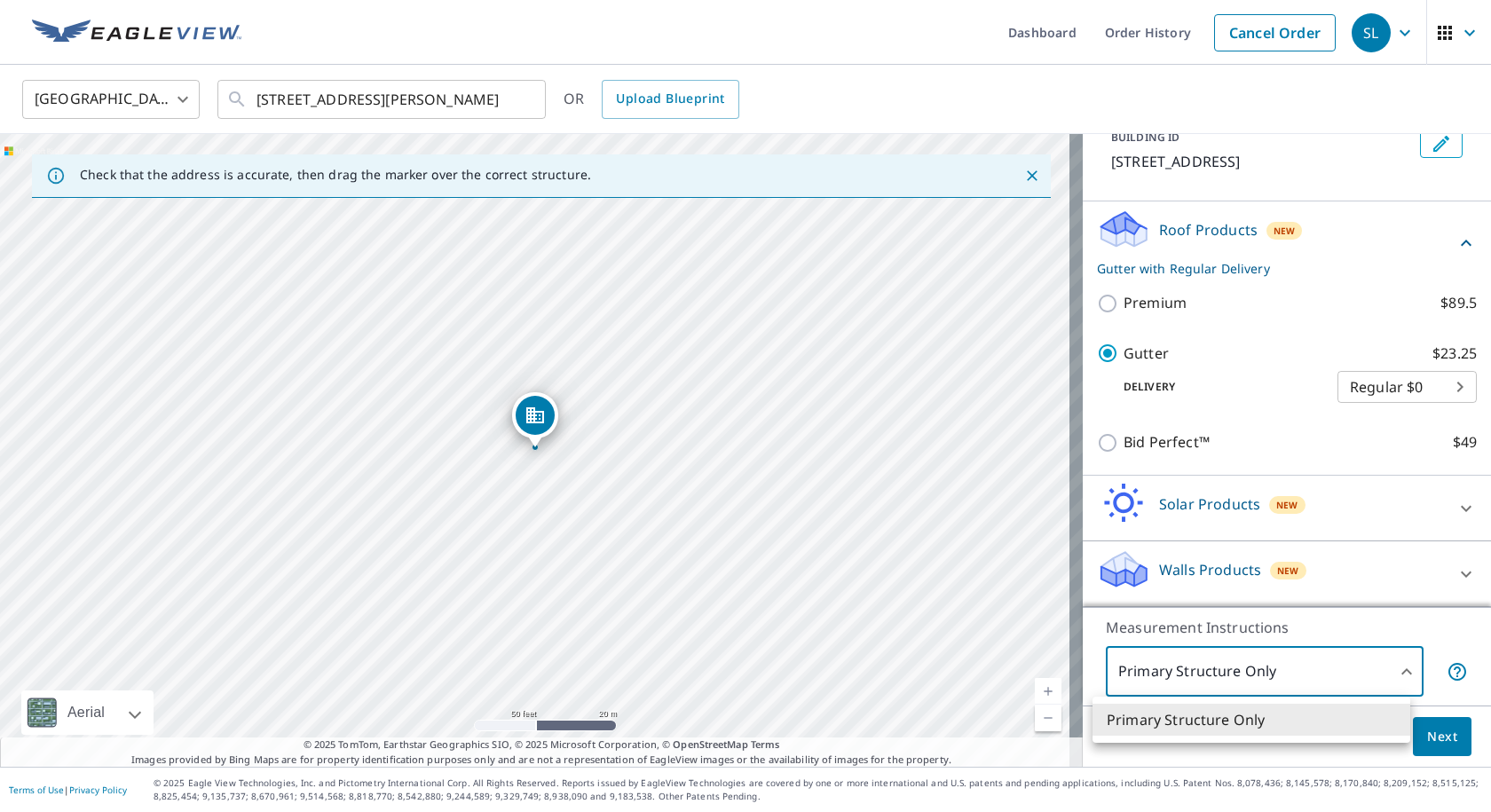
click at [1432, 647] on div at bounding box center [746, 406] width 1491 height 812
click at [1441, 730] on span "Next" at bounding box center [1442, 737] width 30 height 22
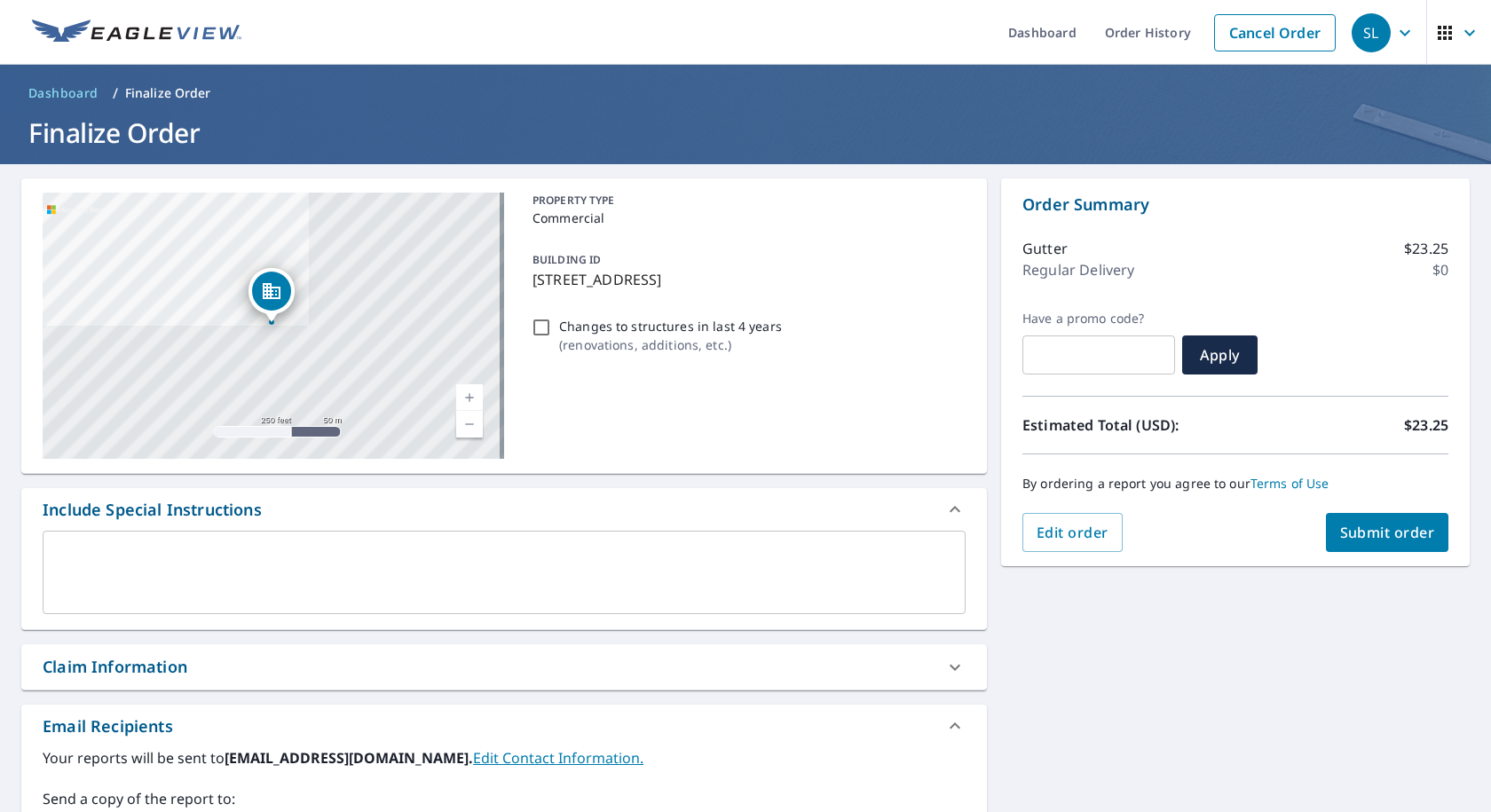
click at [1391, 529] on span "Submit order" at bounding box center [1387, 532] width 95 height 20
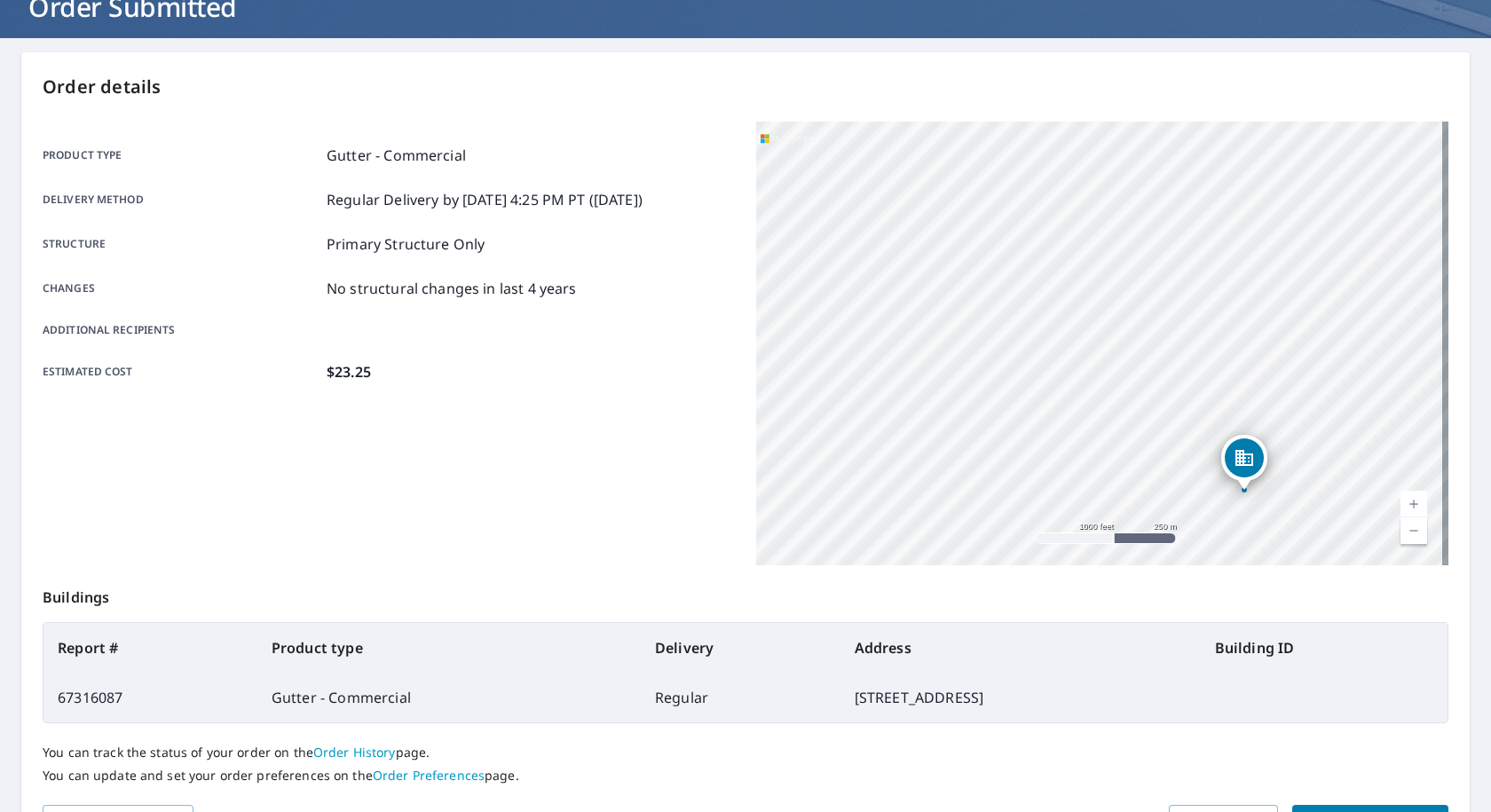
scroll to position [233, 0]
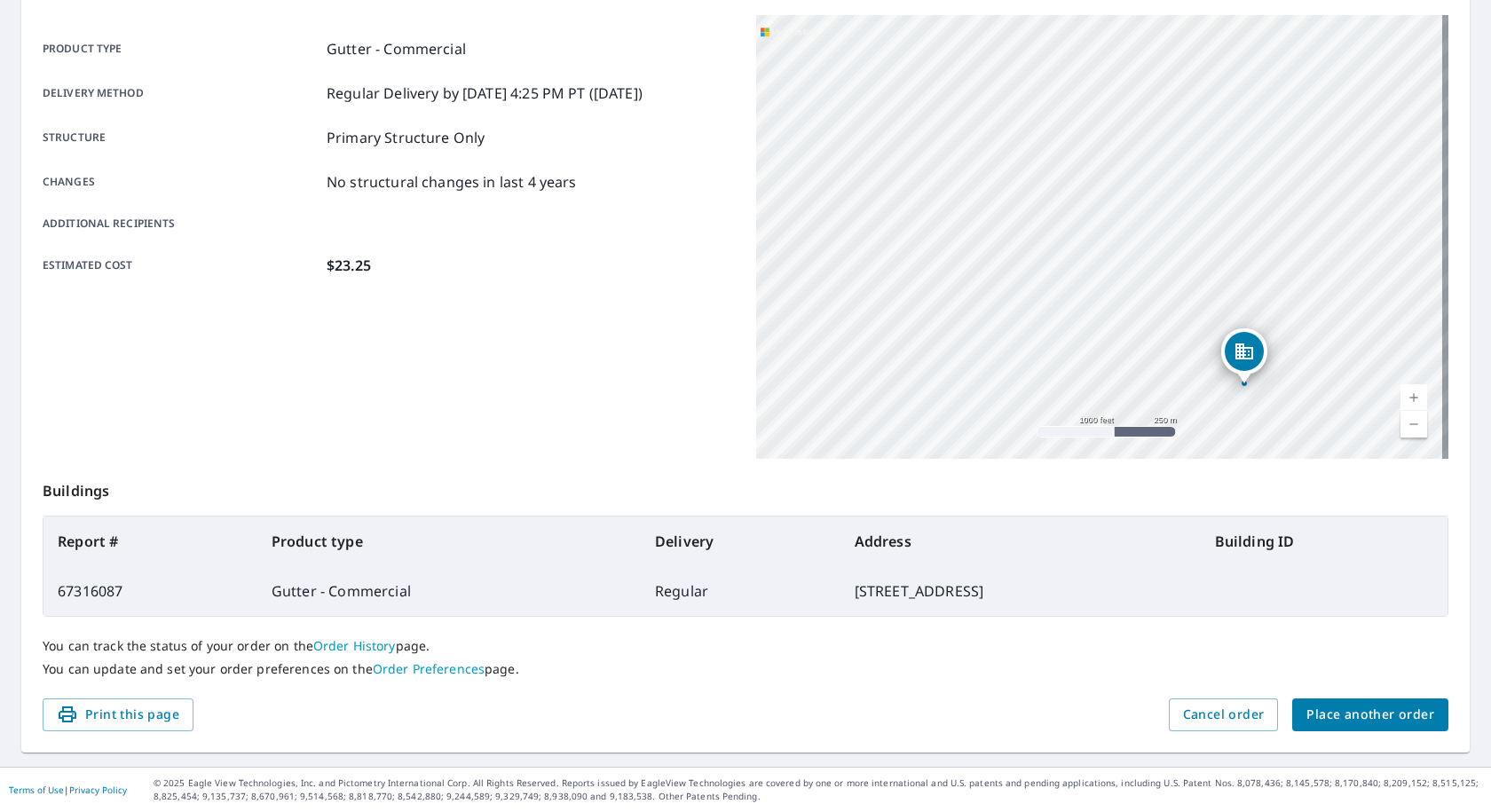
click at [1386, 719] on span "Place another order" at bounding box center [1371, 714] width 128 height 22
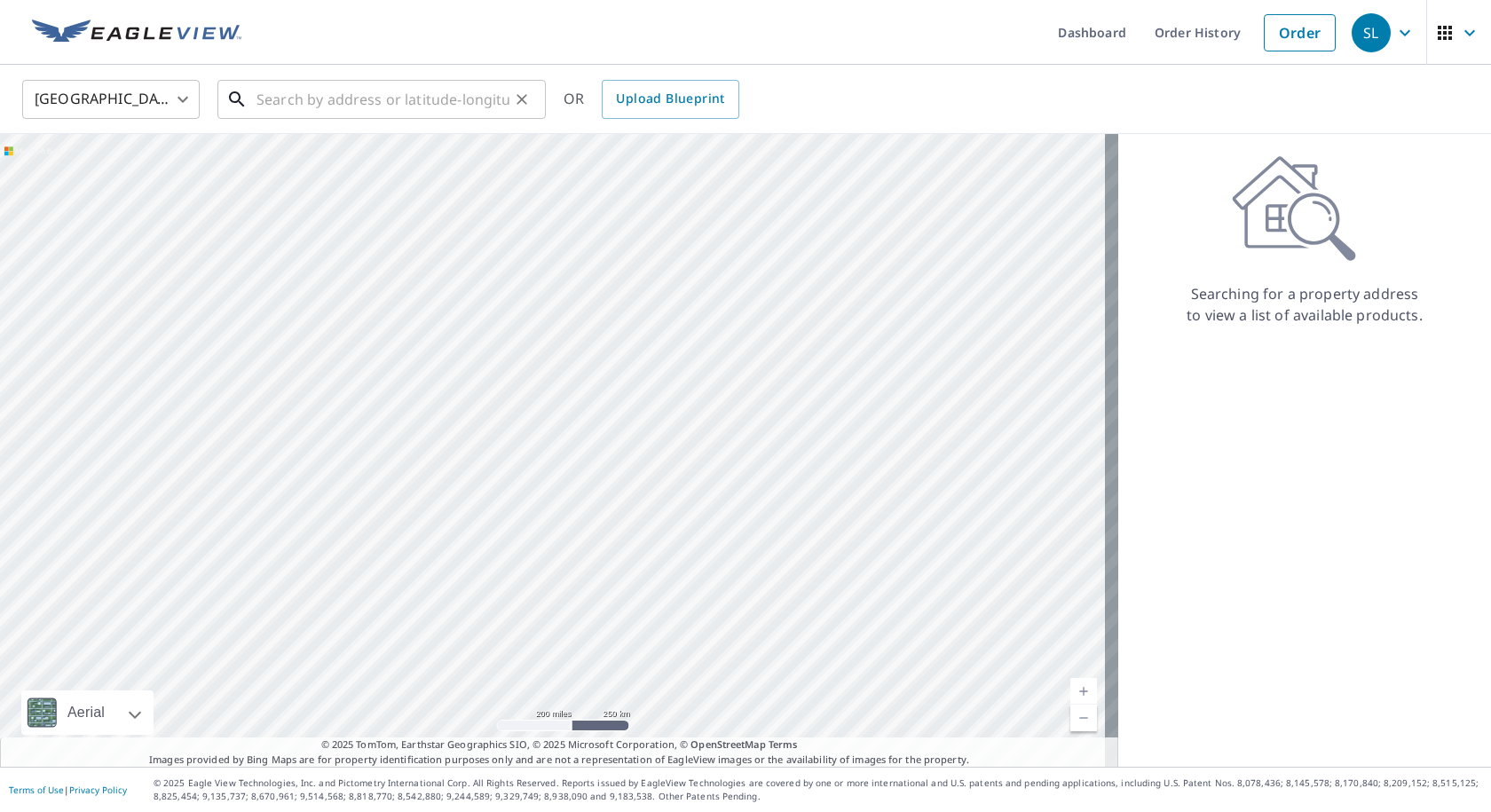
click at [441, 102] on input "text" at bounding box center [383, 100] width 253 height 50
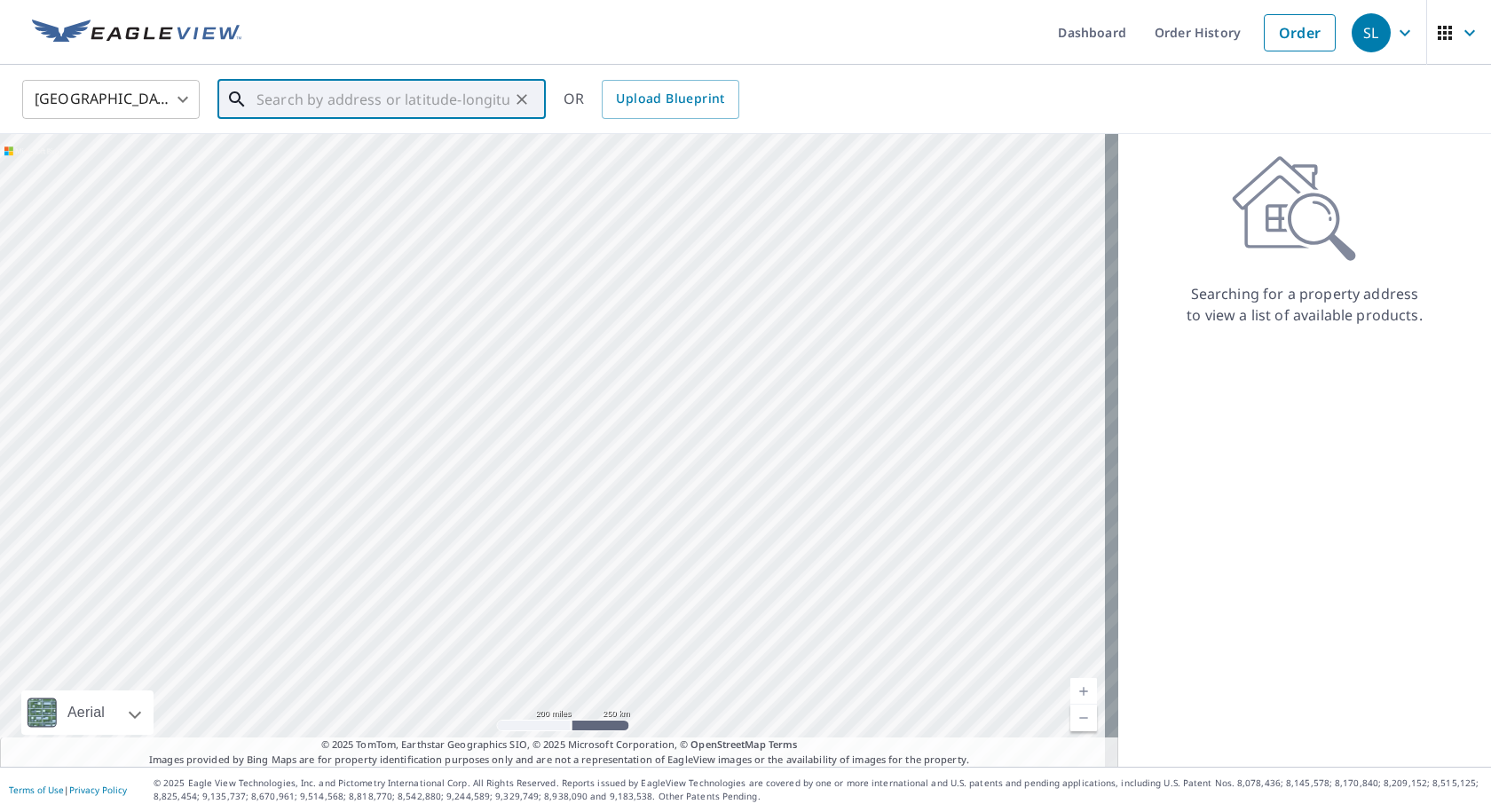
click at [280, 95] on input "text" at bounding box center [383, 100] width 253 height 50
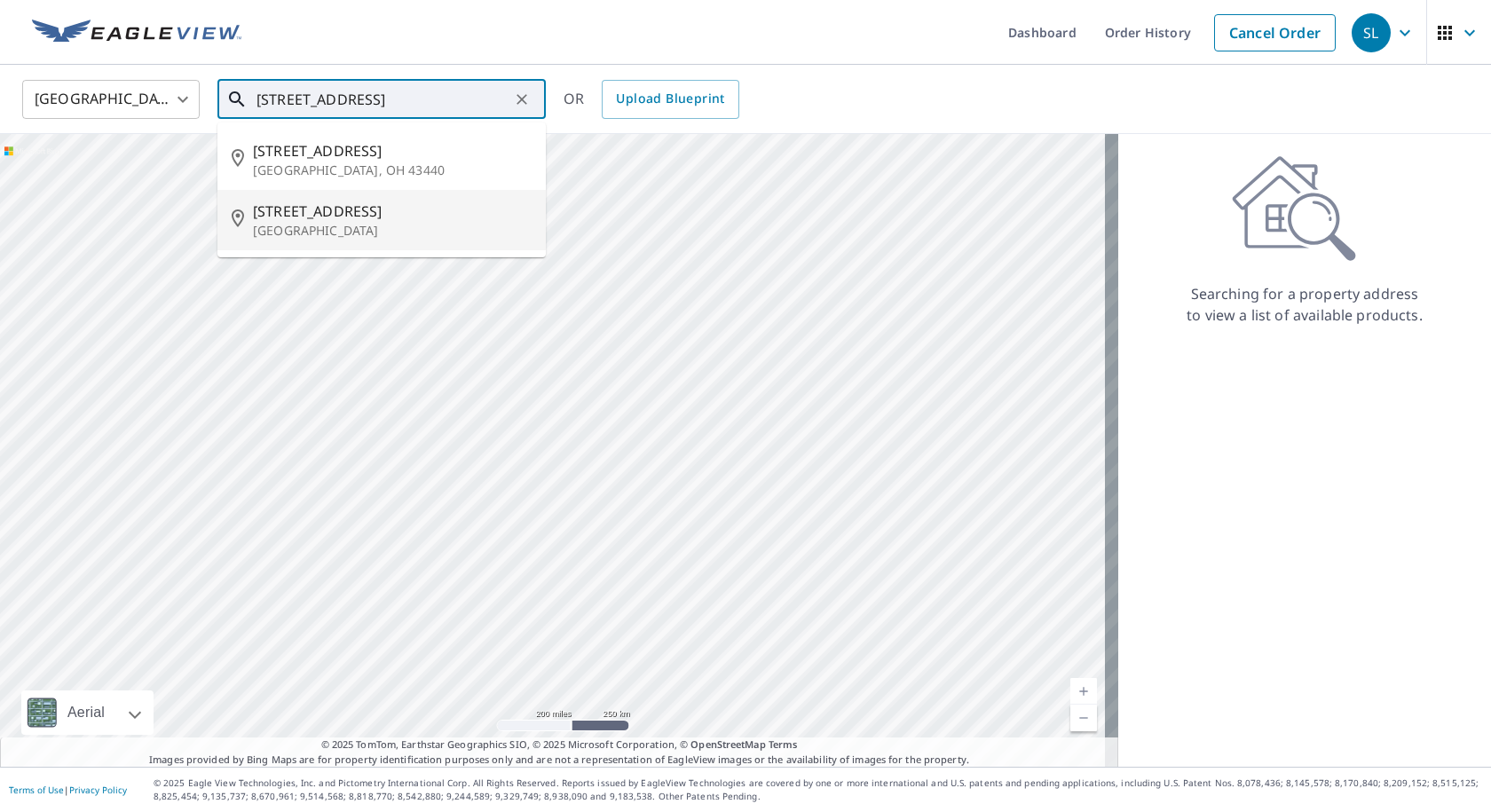
click at [336, 229] on p "[GEOGRAPHIC_DATA]" at bounding box center [392, 231] width 279 height 18
type input "[STREET_ADDRESS]"
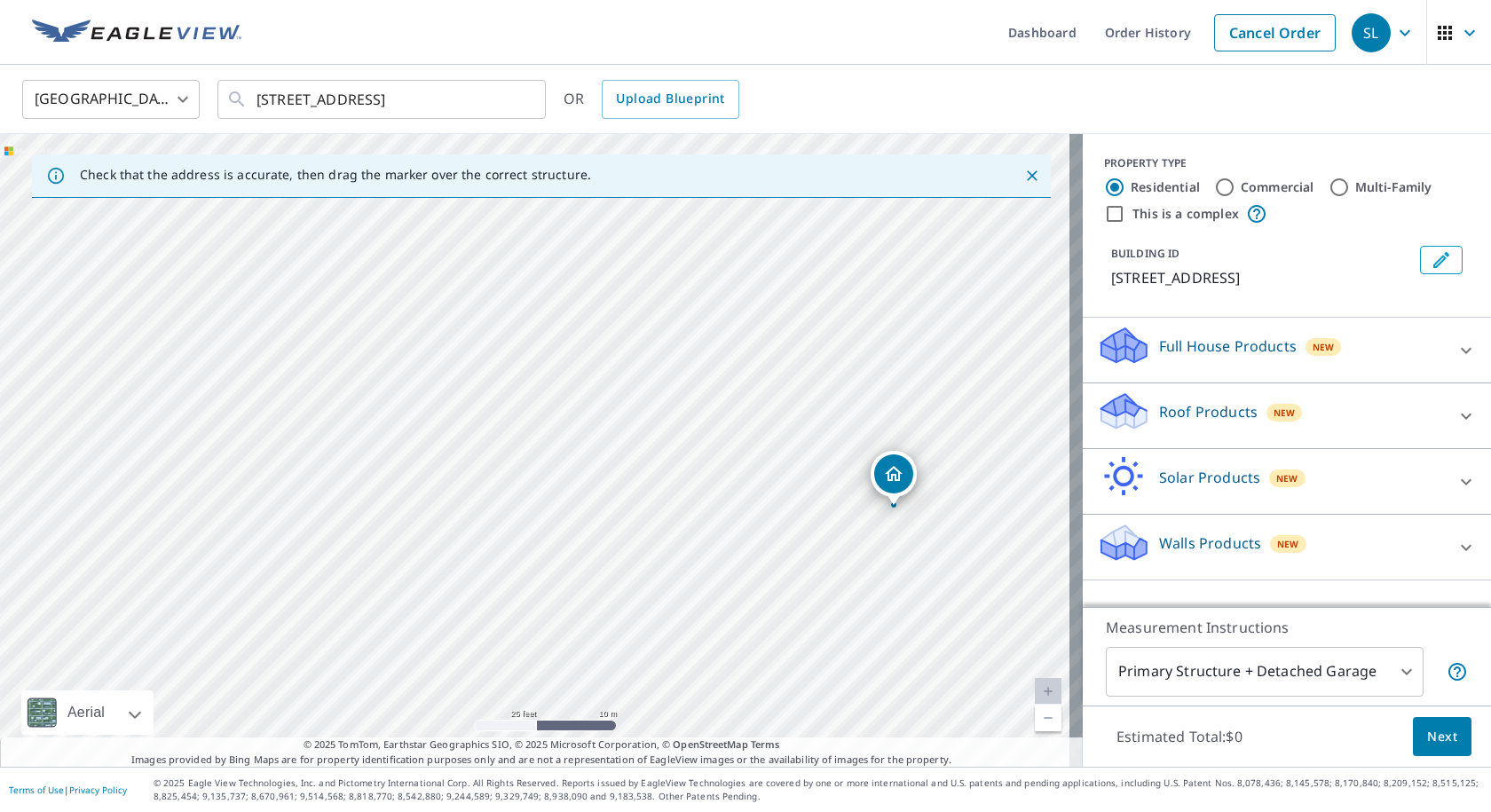
drag, startPoint x: 488, startPoint y: 404, endPoint x: 896, endPoint y: 478, distance: 414.7
drag, startPoint x: 370, startPoint y: 332, endPoint x: 434, endPoint y: 445, distance: 129.9
click at [434, 445] on div "9400 Babble Dr Lakeside Marblehead, OH 43440" at bounding box center [542, 449] width 1083 height 632
